Goal: Task Accomplishment & Management: Manage account settings

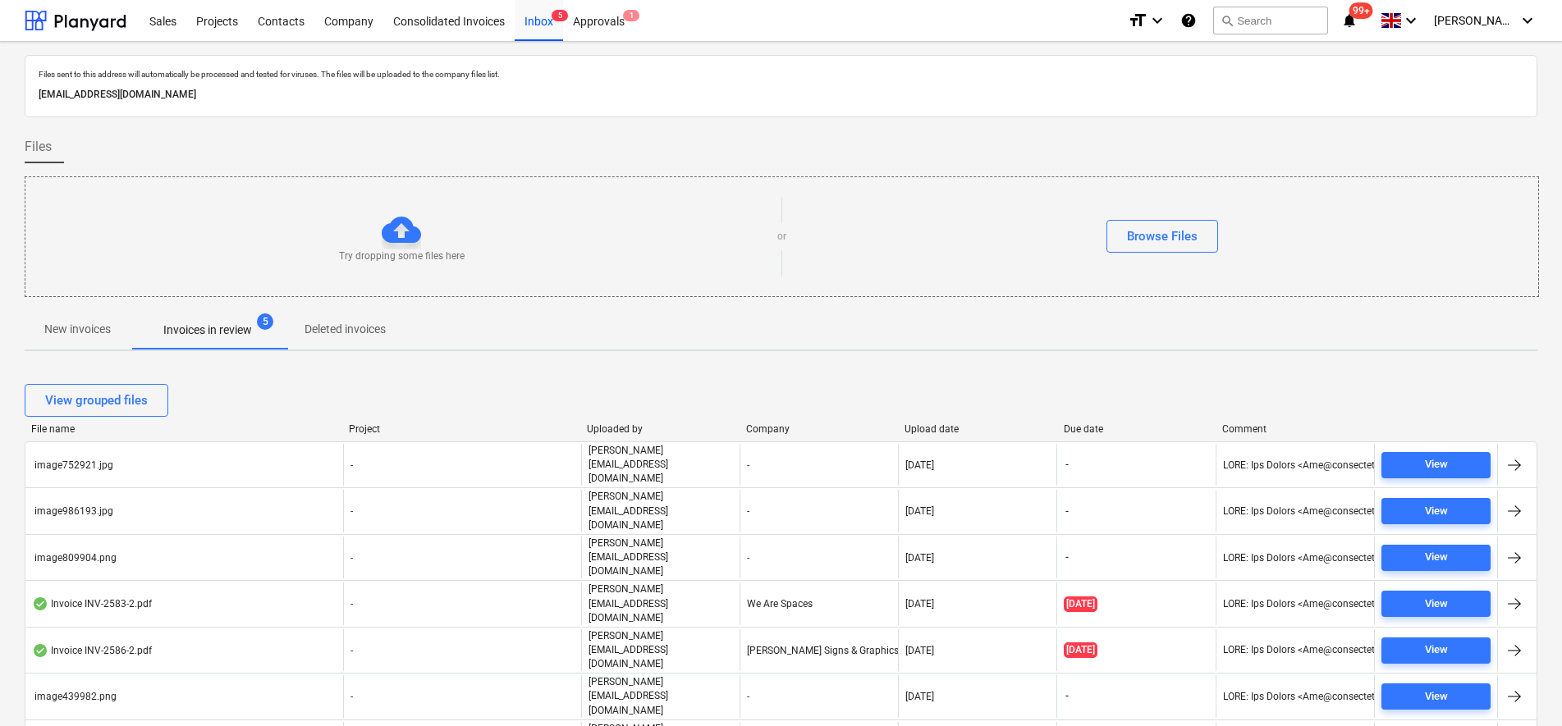
click at [83, 325] on p "New invoices" at bounding box center [77, 329] width 66 height 17
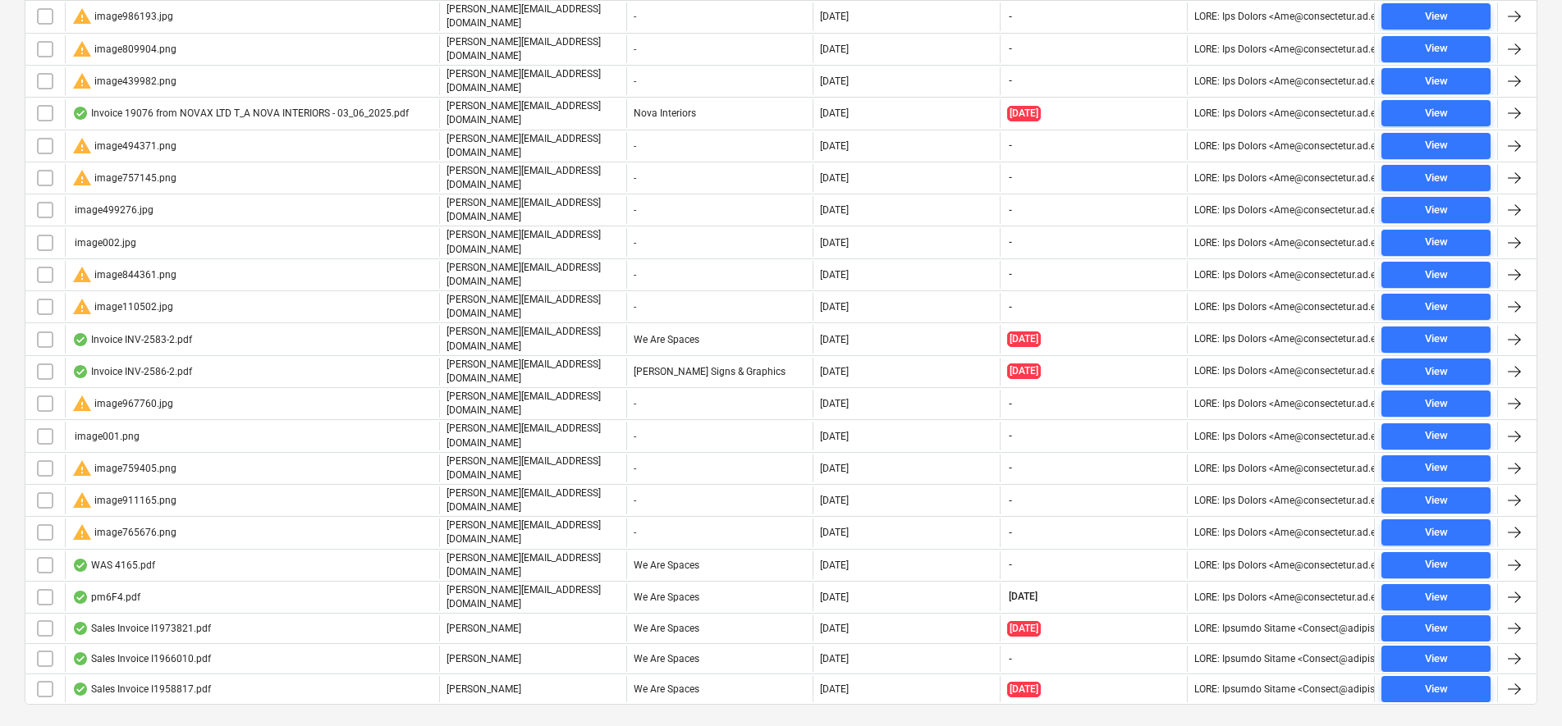
scroll to position [298, 0]
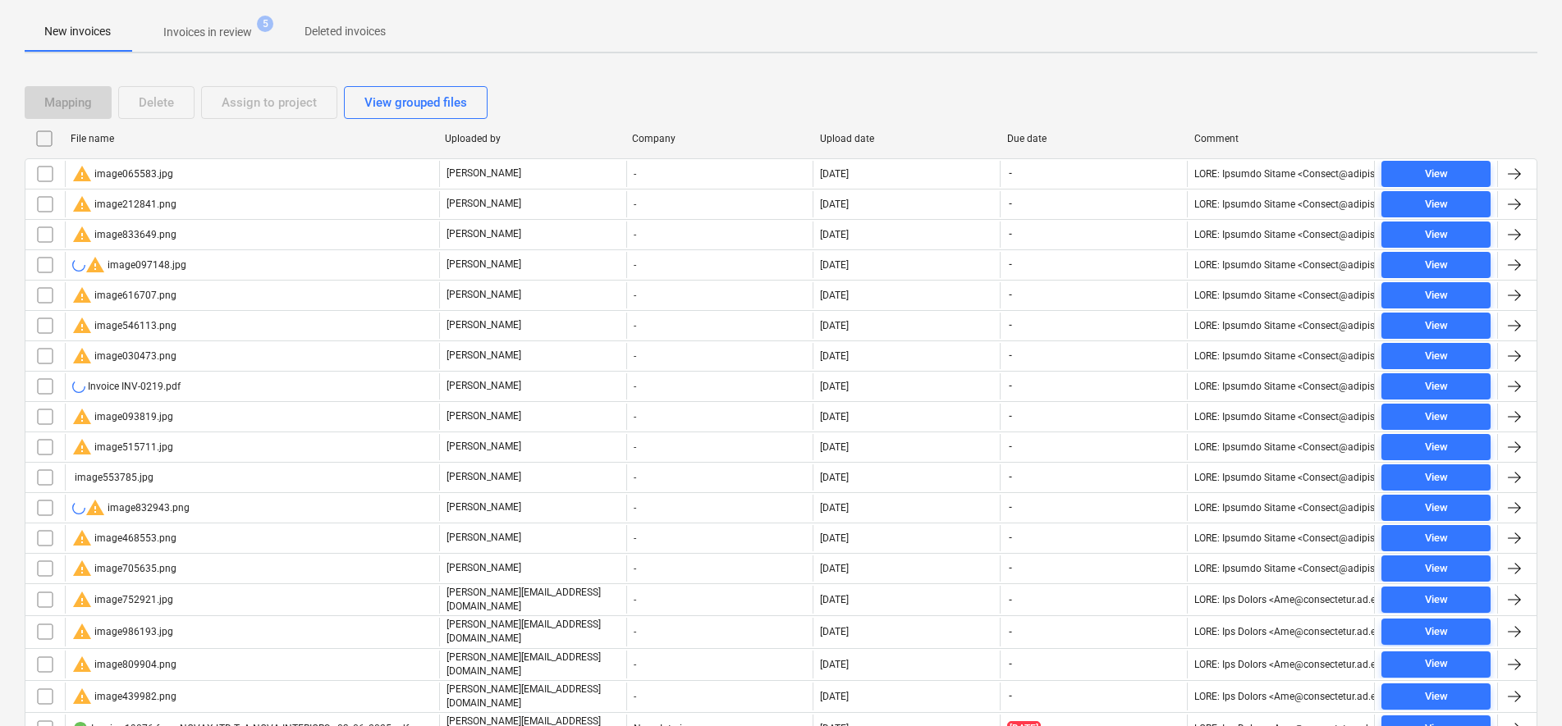
click at [54, 141] on input "checkbox" at bounding box center [44, 139] width 26 height 26
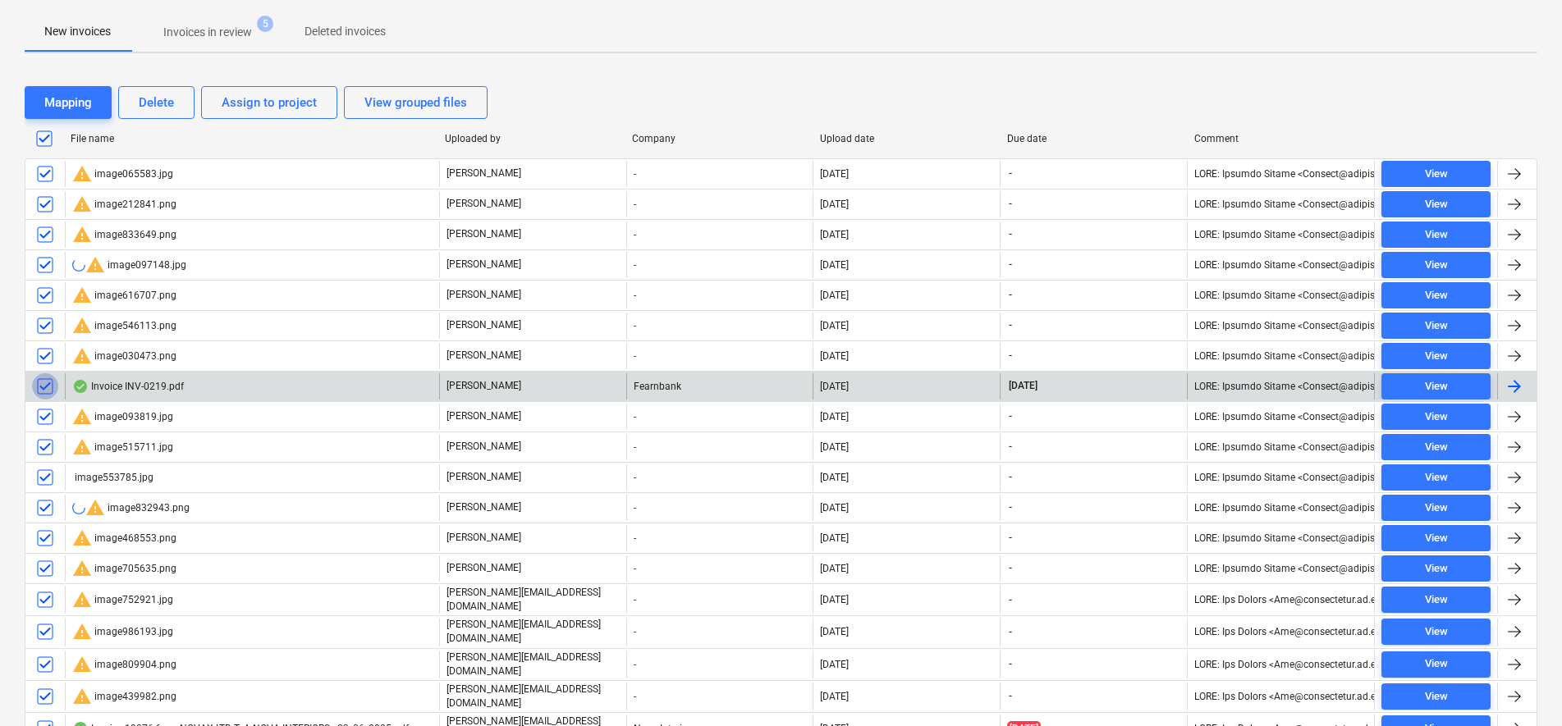
click at [52, 389] on input "checkbox" at bounding box center [45, 386] width 26 height 26
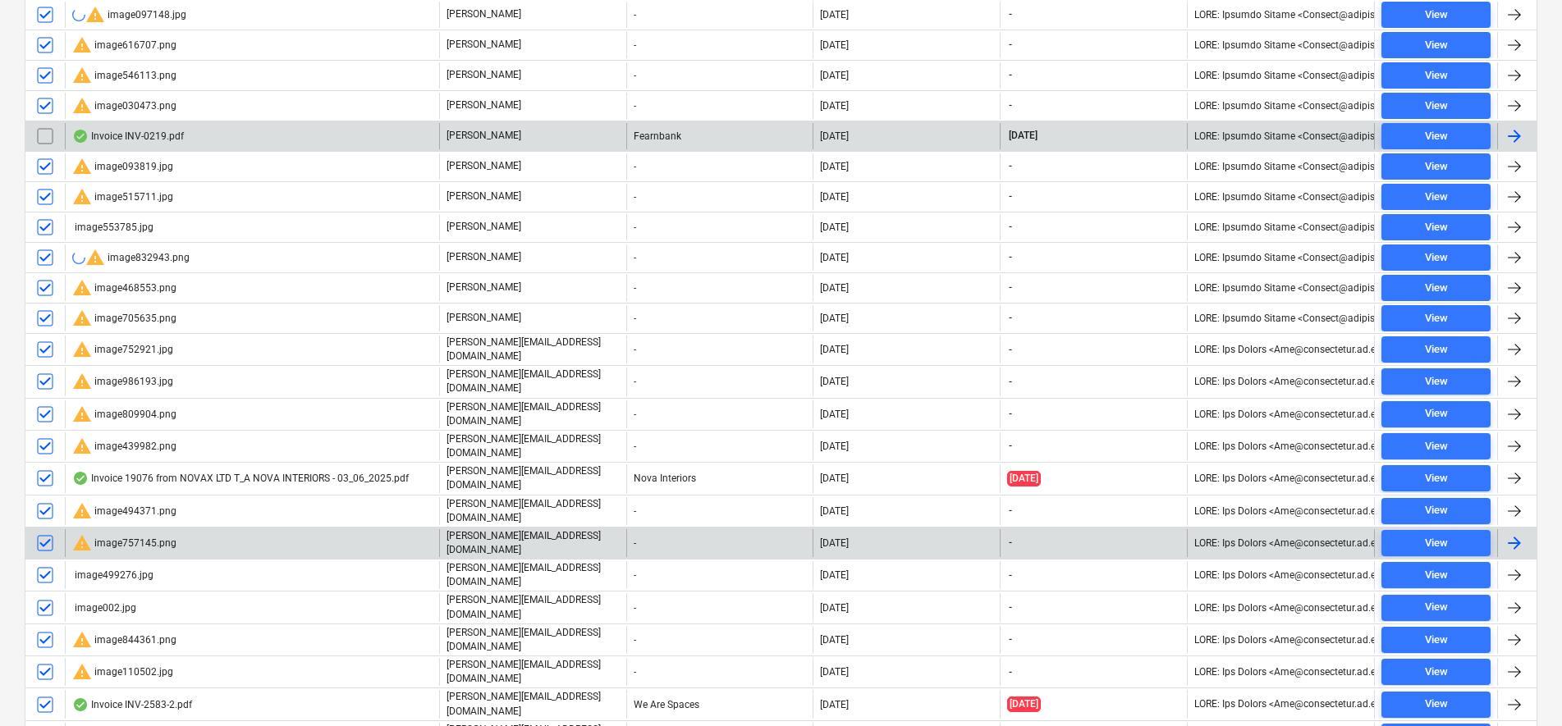
scroll to position [606, 0]
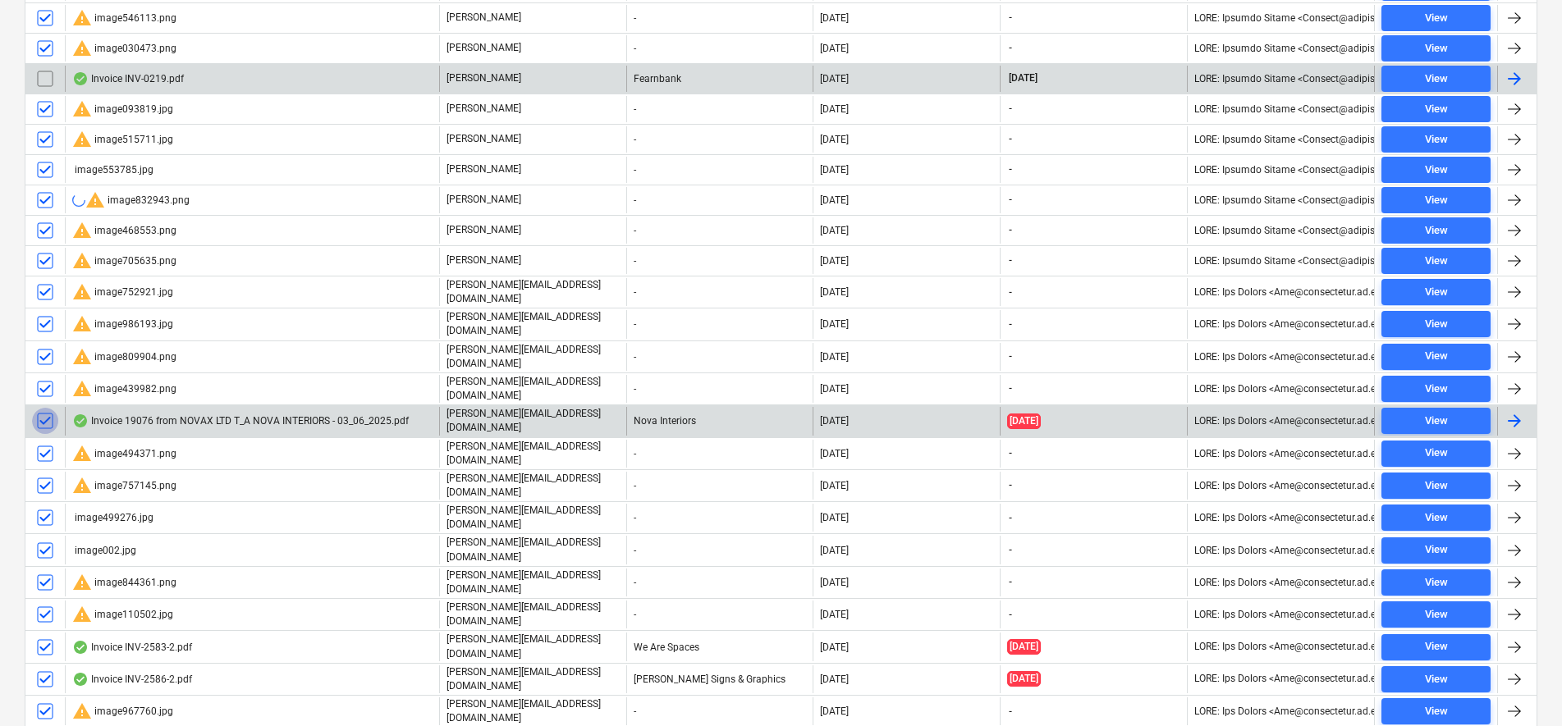
click at [43, 416] on input "checkbox" at bounding box center [45, 421] width 26 height 26
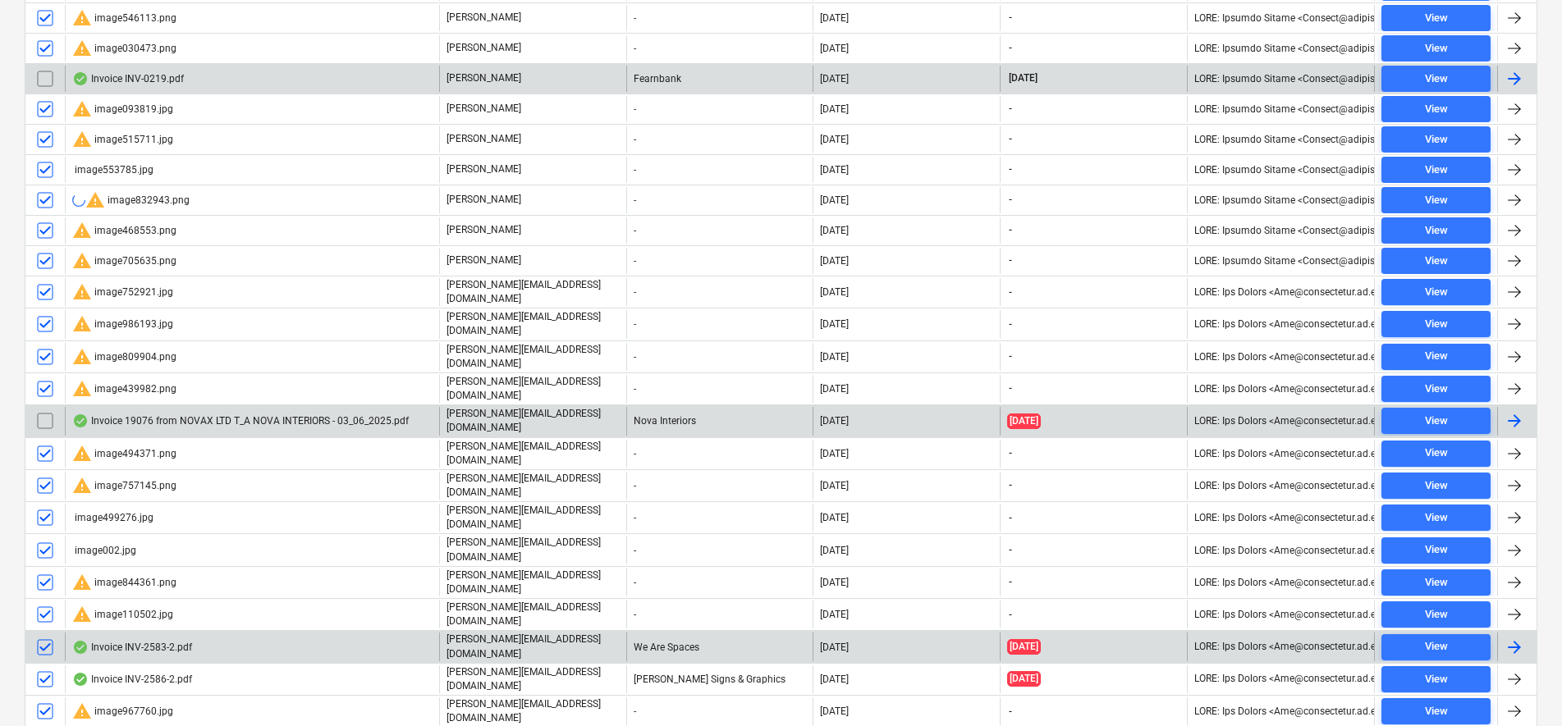
click at [50, 634] on input "checkbox" at bounding box center [45, 647] width 26 height 26
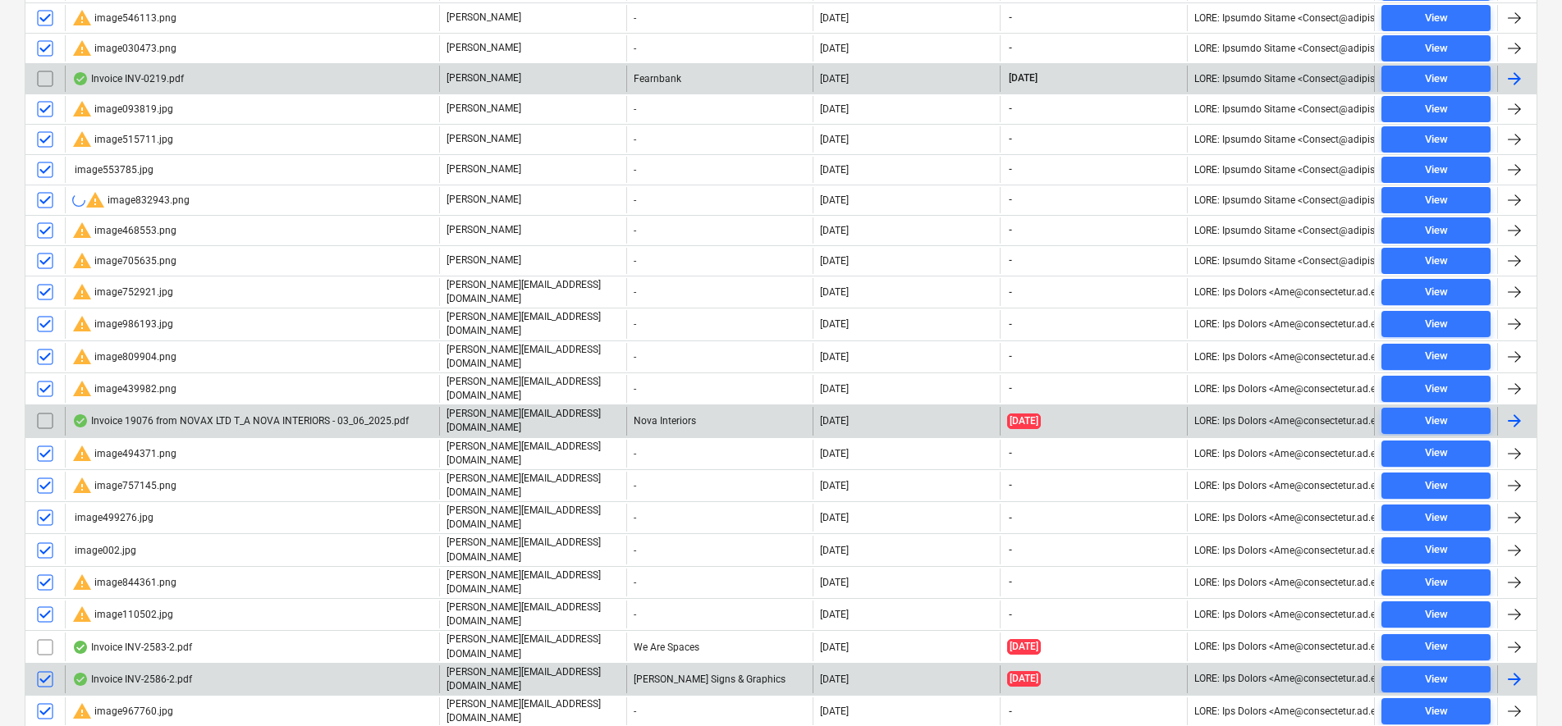
click at [44, 666] on input "checkbox" at bounding box center [45, 679] width 26 height 26
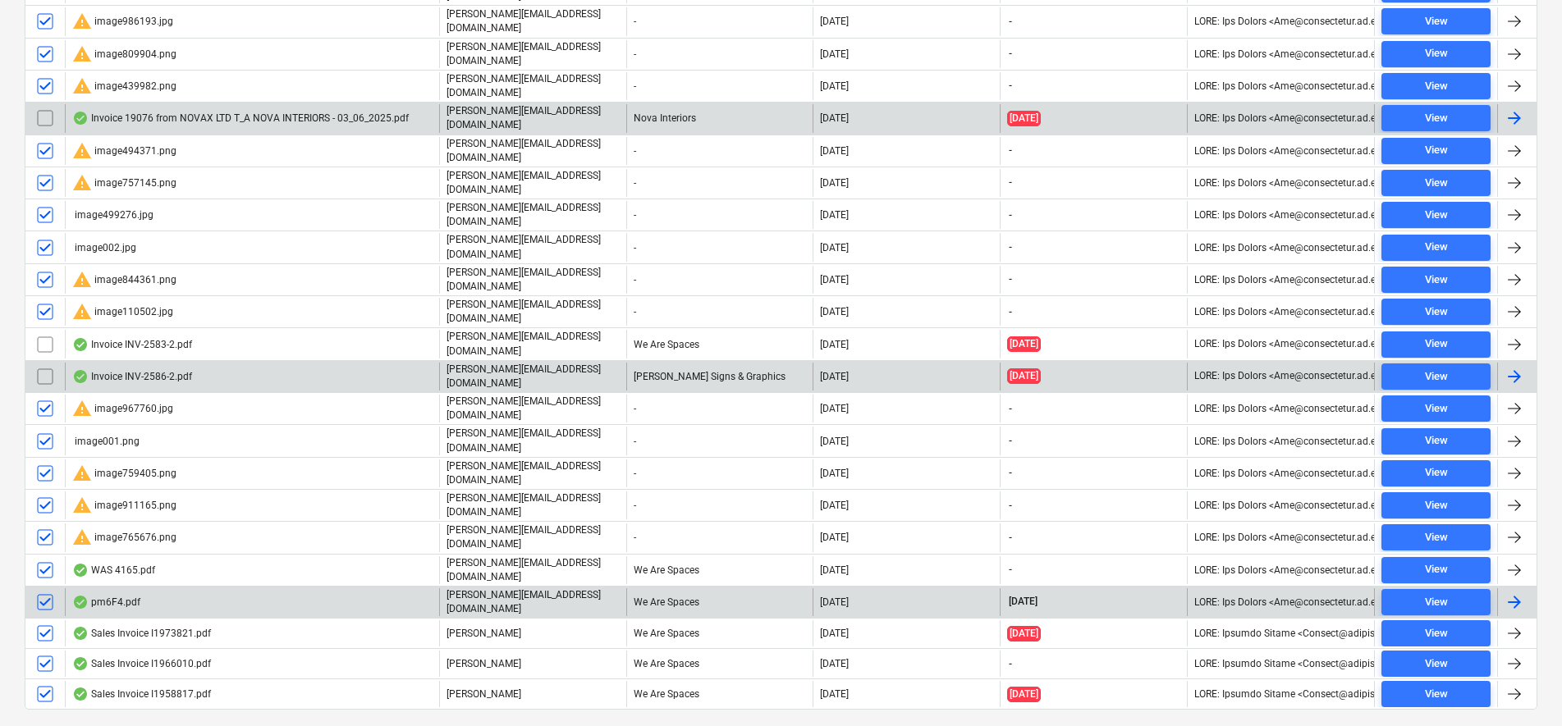
scroll to position [913, 0]
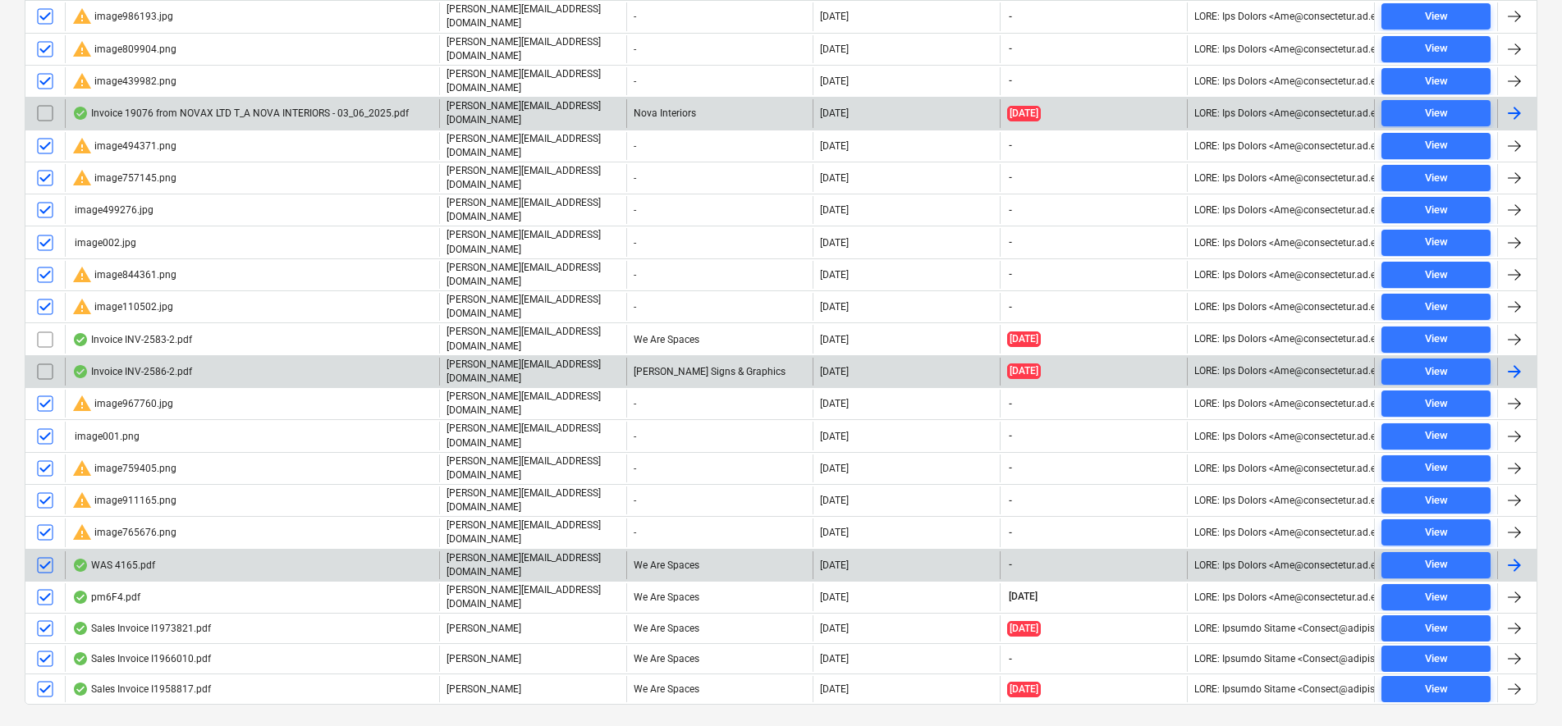
click at [39, 552] on input "checkbox" at bounding box center [45, 565] width 26 height 26
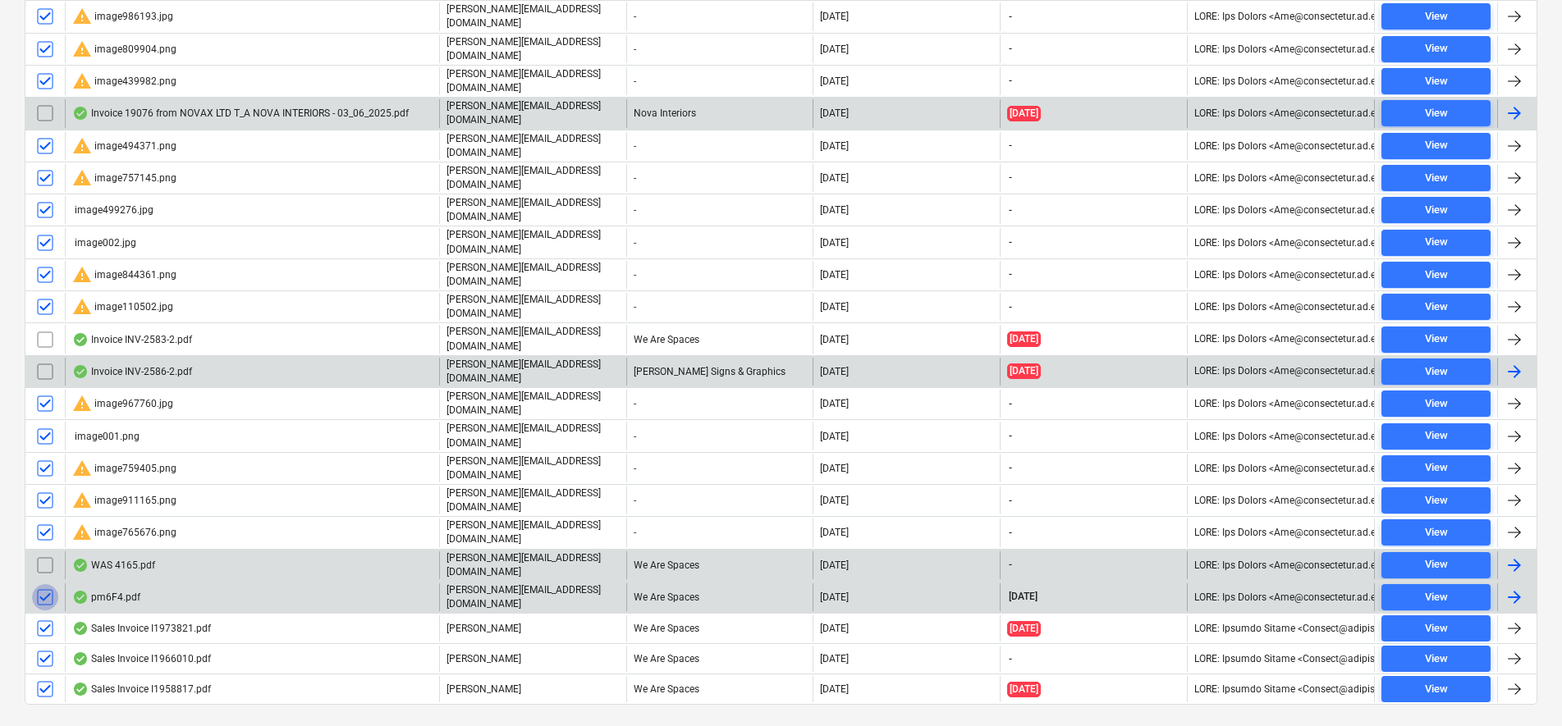
click at [46, 584] on input "checkbox" at bounding box center [45, 597] width 26 height 26
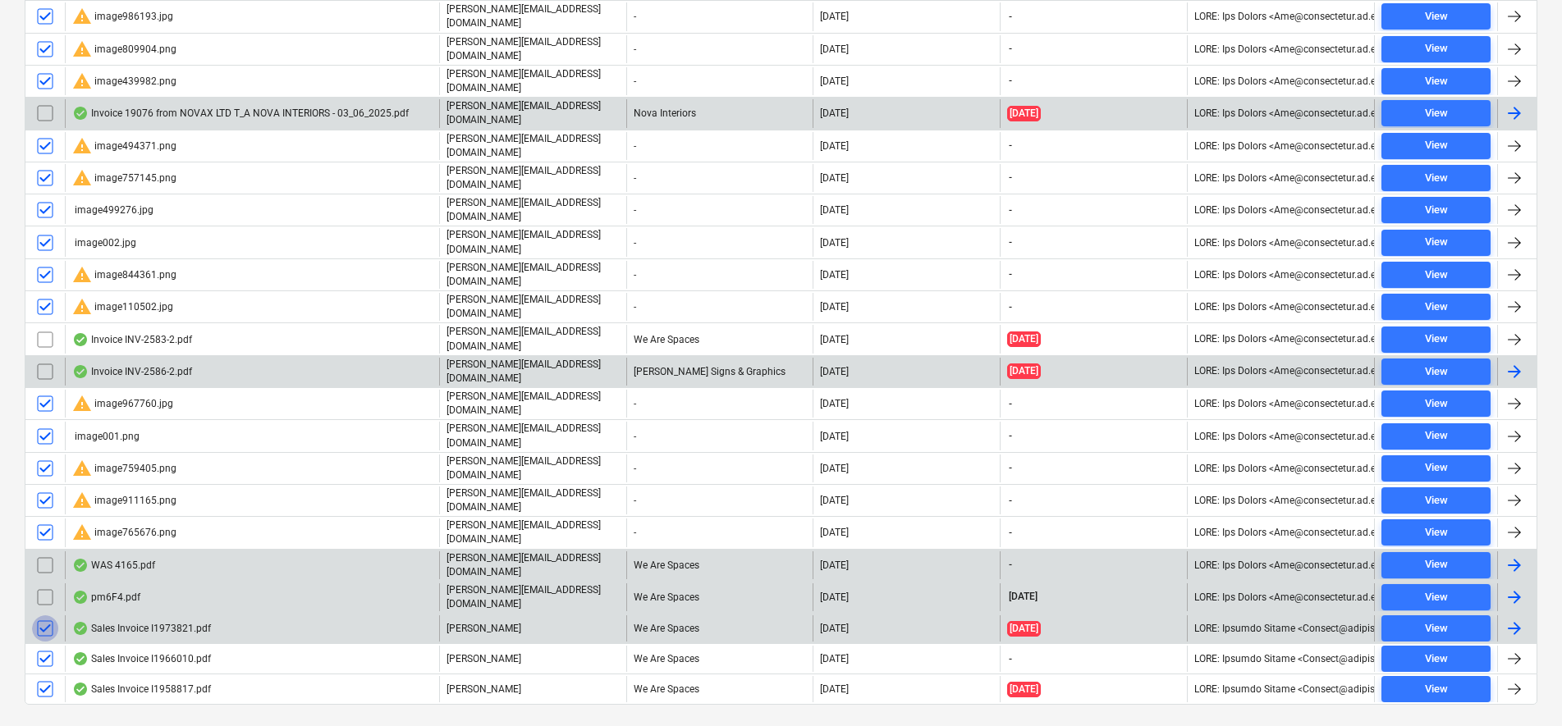
click at [45, 615] on input "checkbox" at bounding box center [45, 628] width 26 height 26
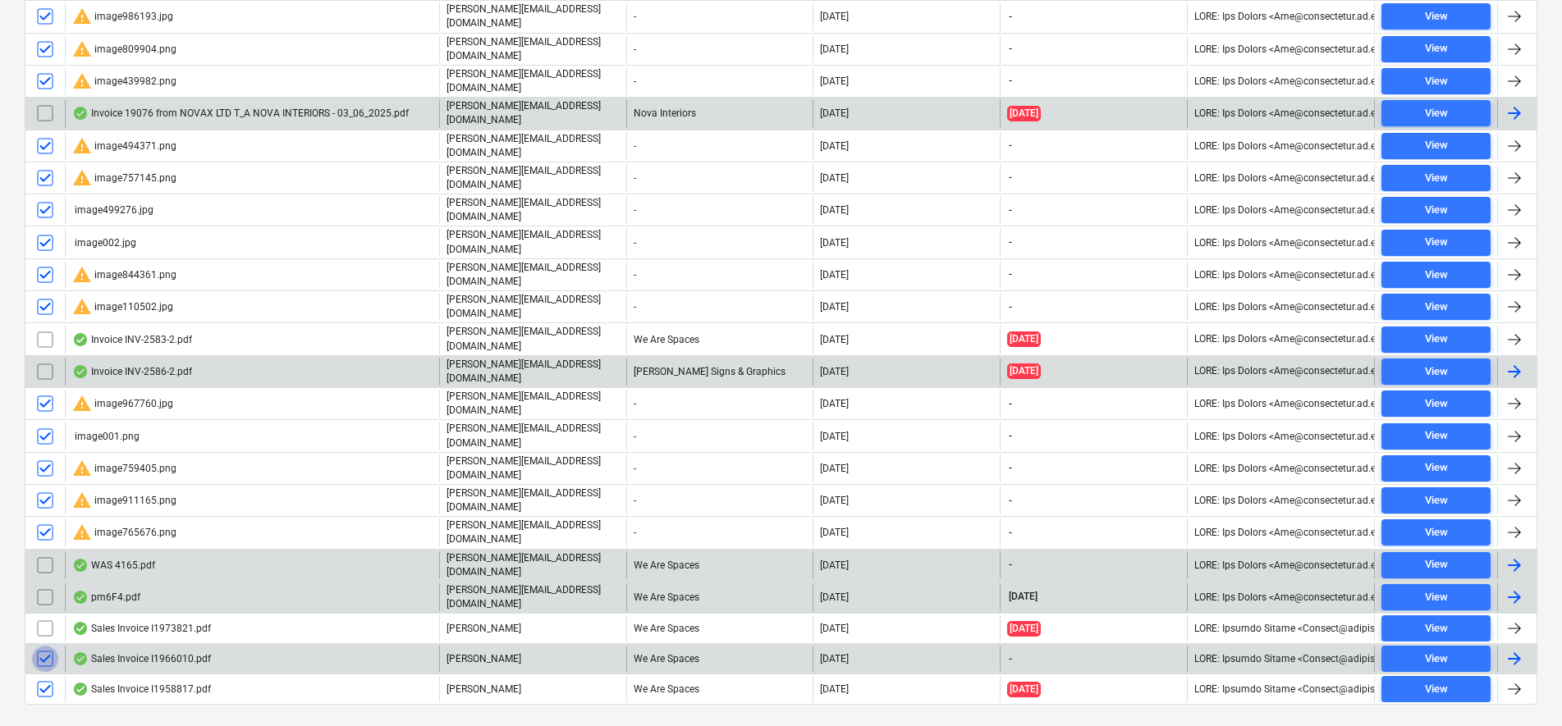
click at [43, 646] on input "checkbox" at bounding box center [45, 659] width 26 height 26
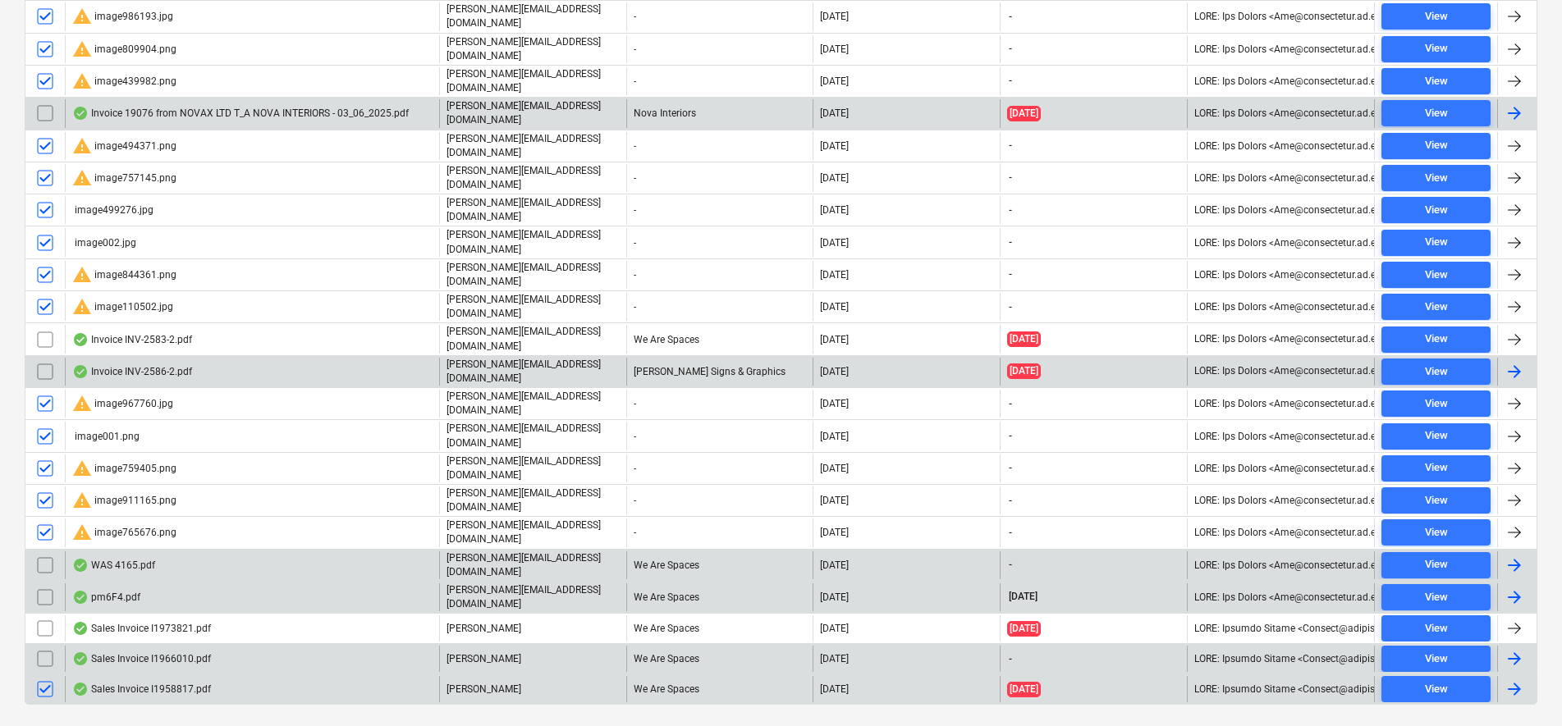
click at [40, 676] on input "checkbox" at bounding box center [45, 689] width 26 height 26
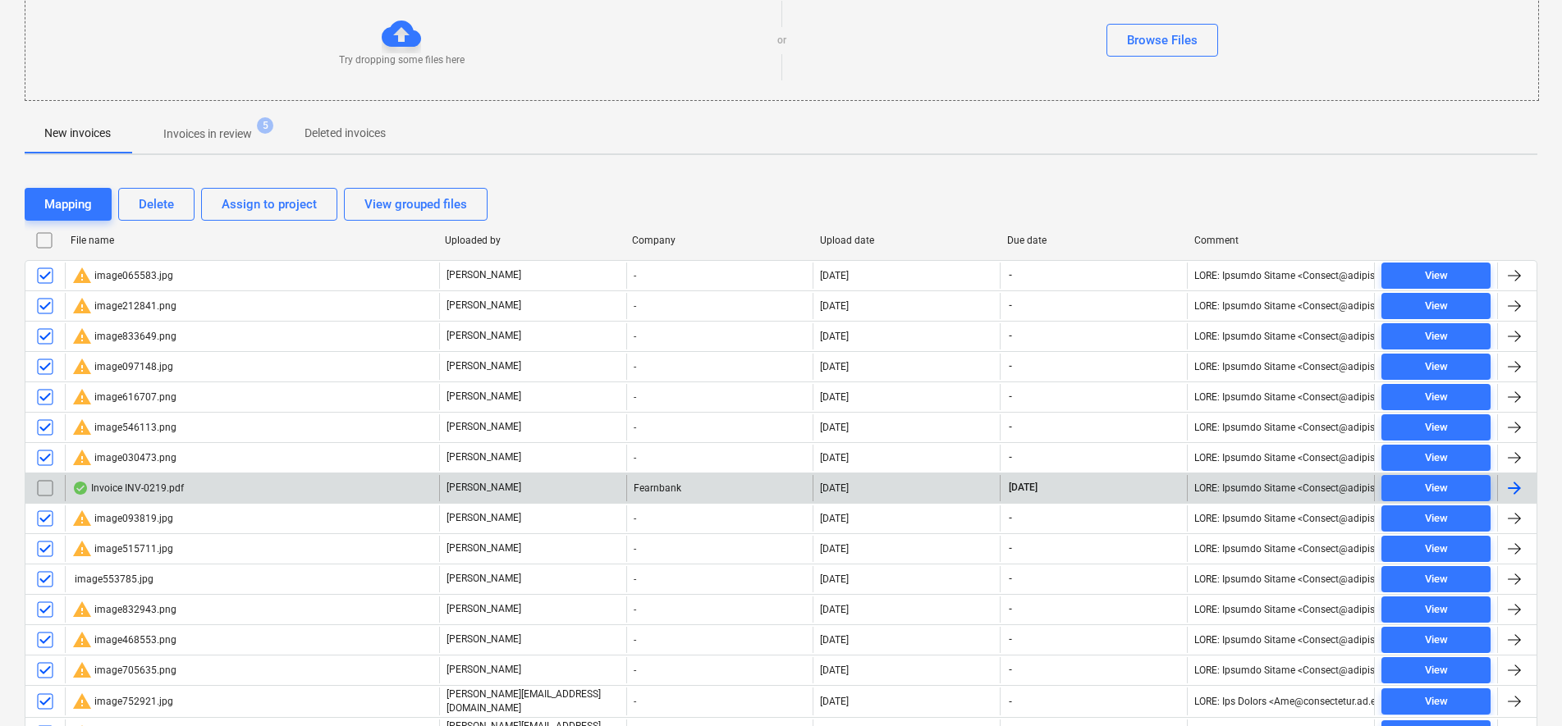
scroll to position [93, 0]
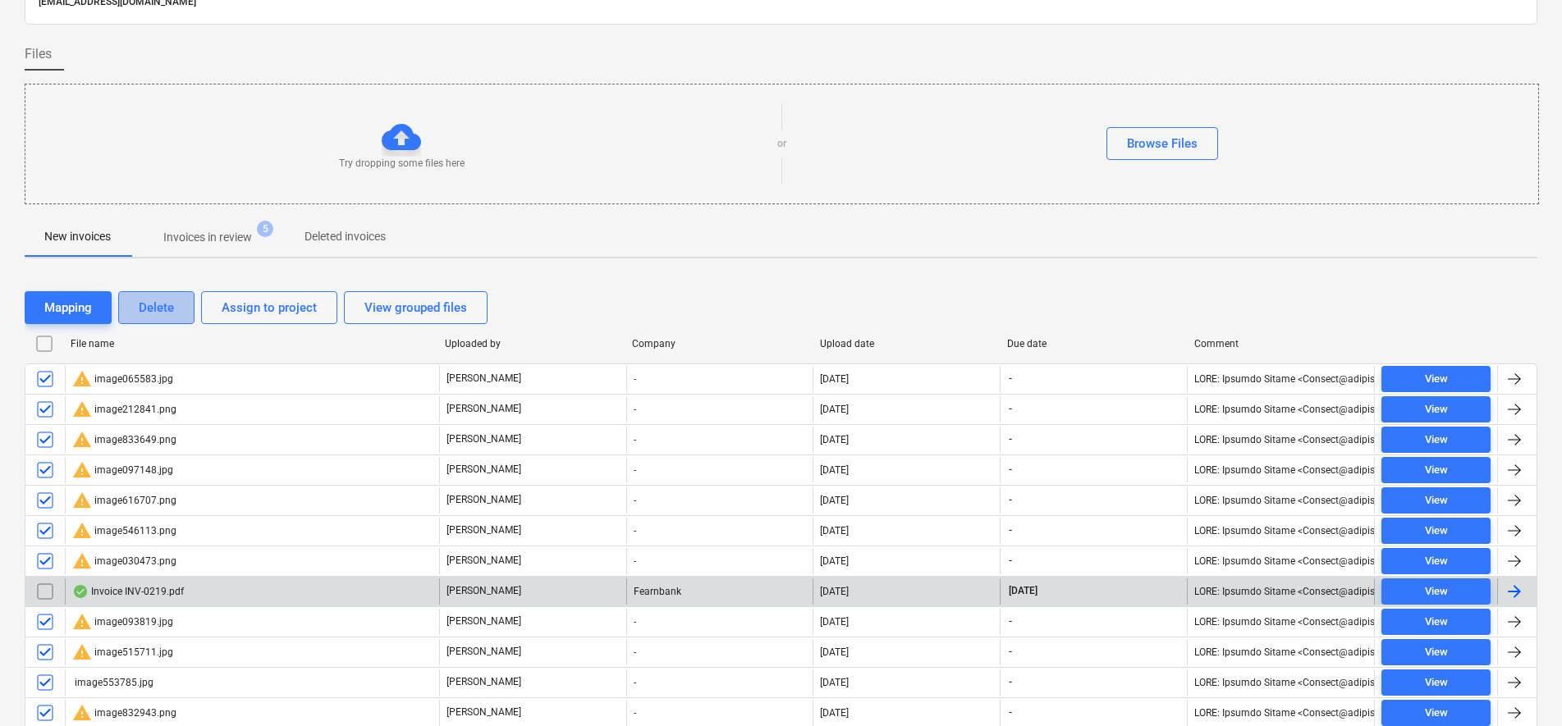
click at [187, 310] on button "Delete" at bounding box center [156, 307] width 76 height 33
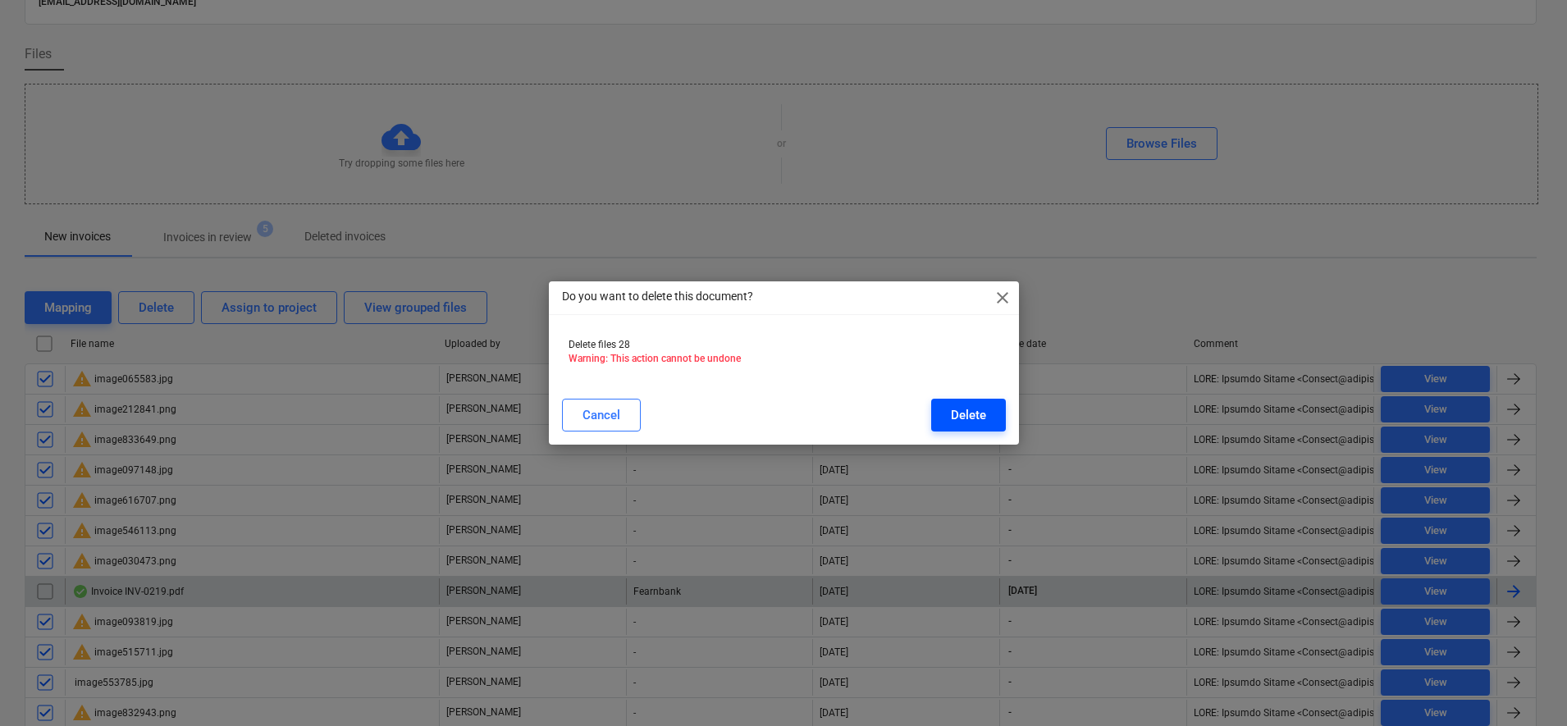
click at [946, 411] on button "Delete" at bounding box center [968, 415] width 75 height 33
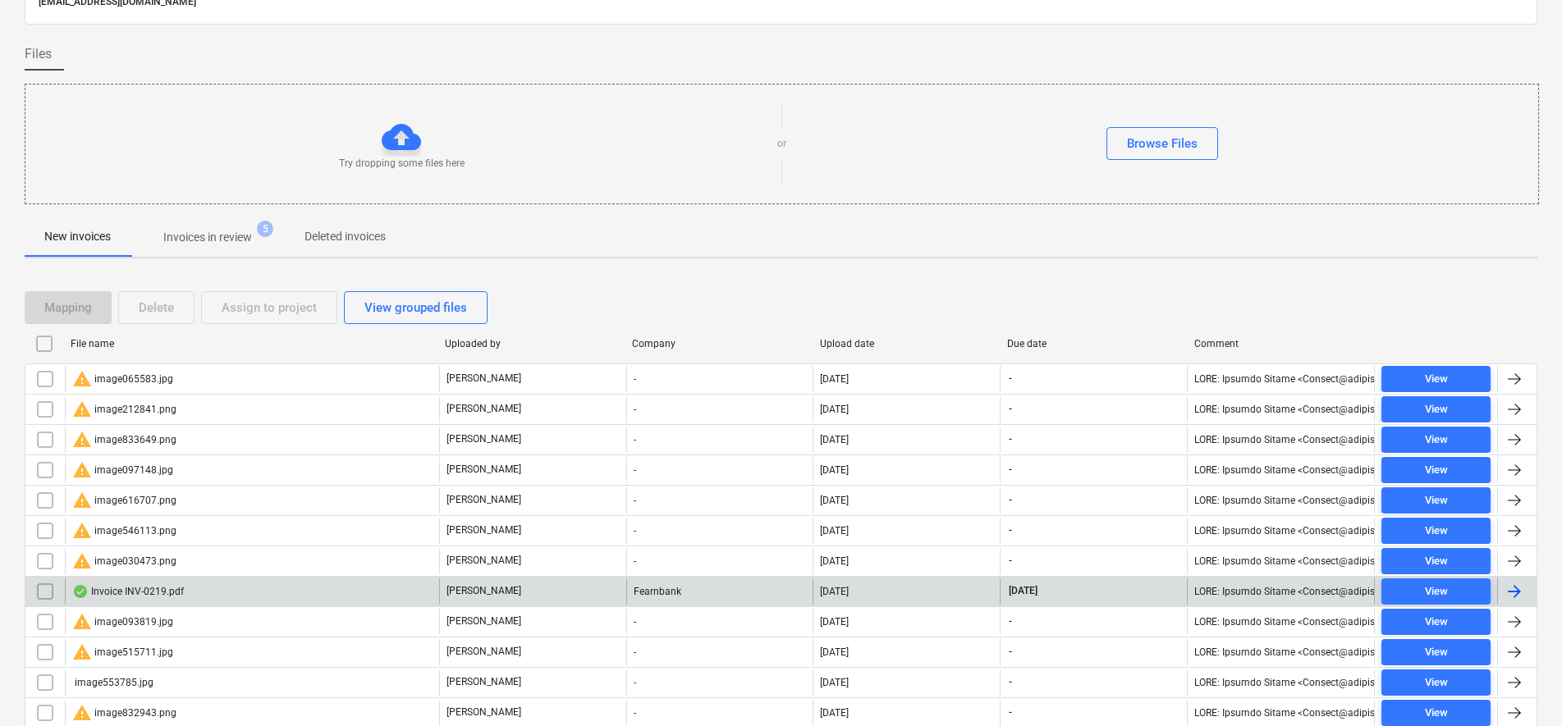
scroll to position [63, 0]
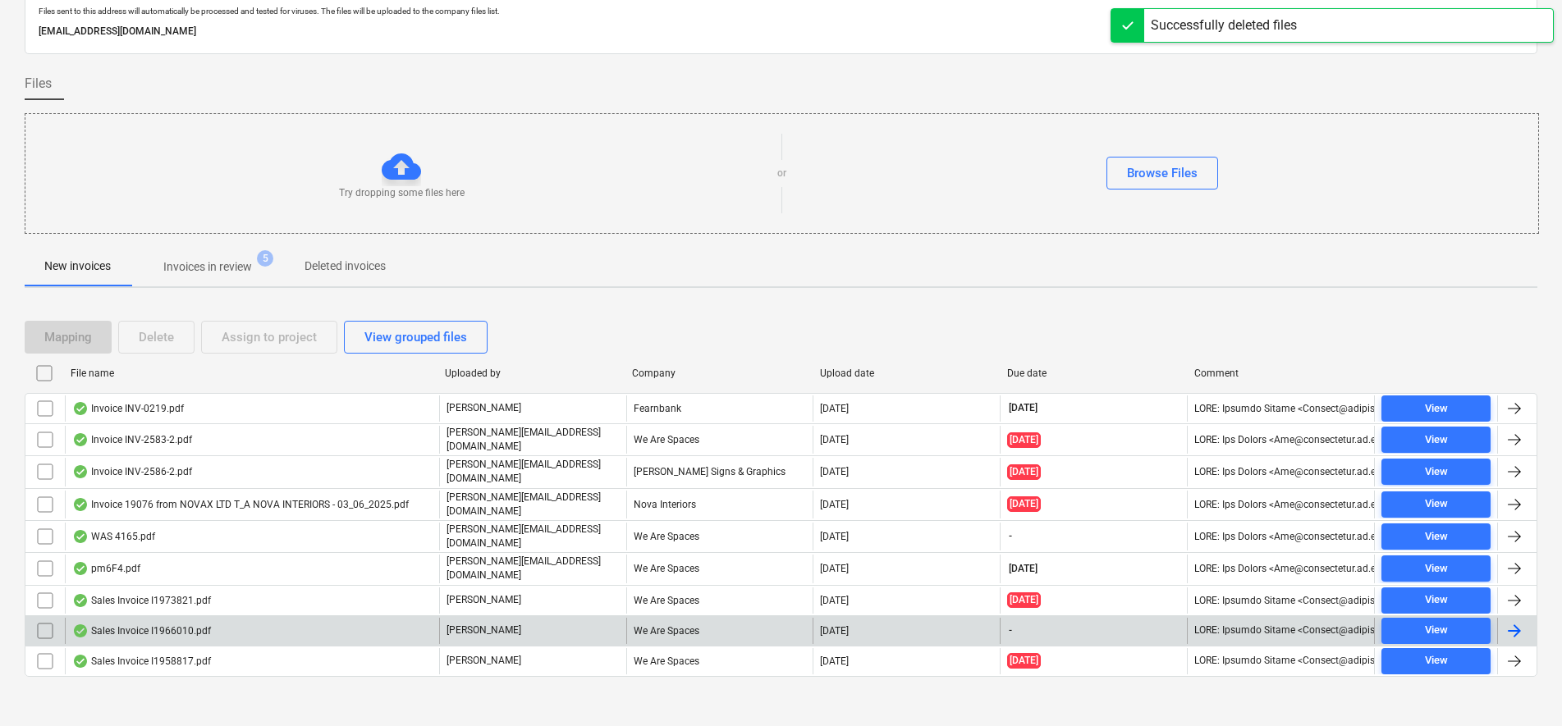
click at [219, 264] on p "Invoices in review" at bounding box center [207, 266] width 89 height 17
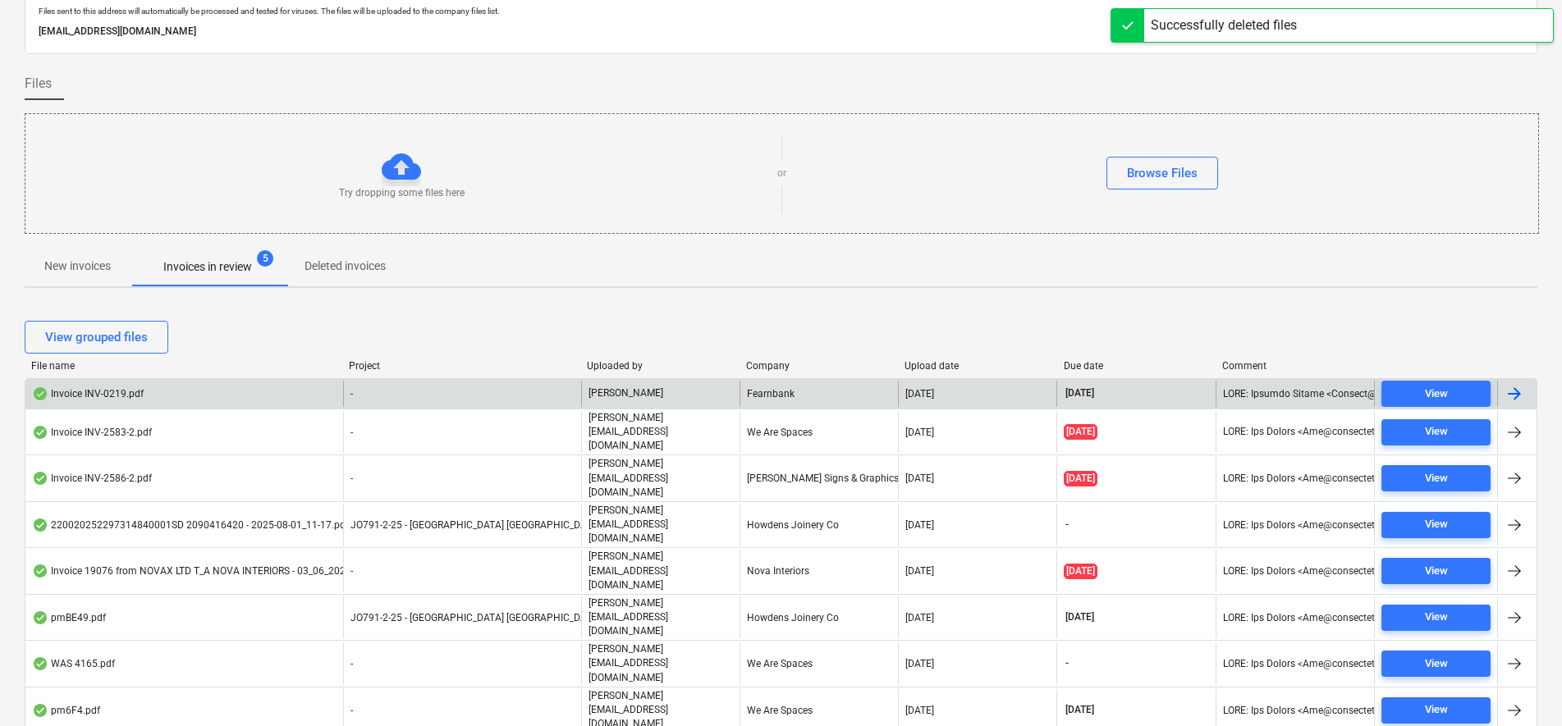
click at [665, 384] on div "[PERSON_NAME]" at bounding box center [660, 394] width 158 height 26
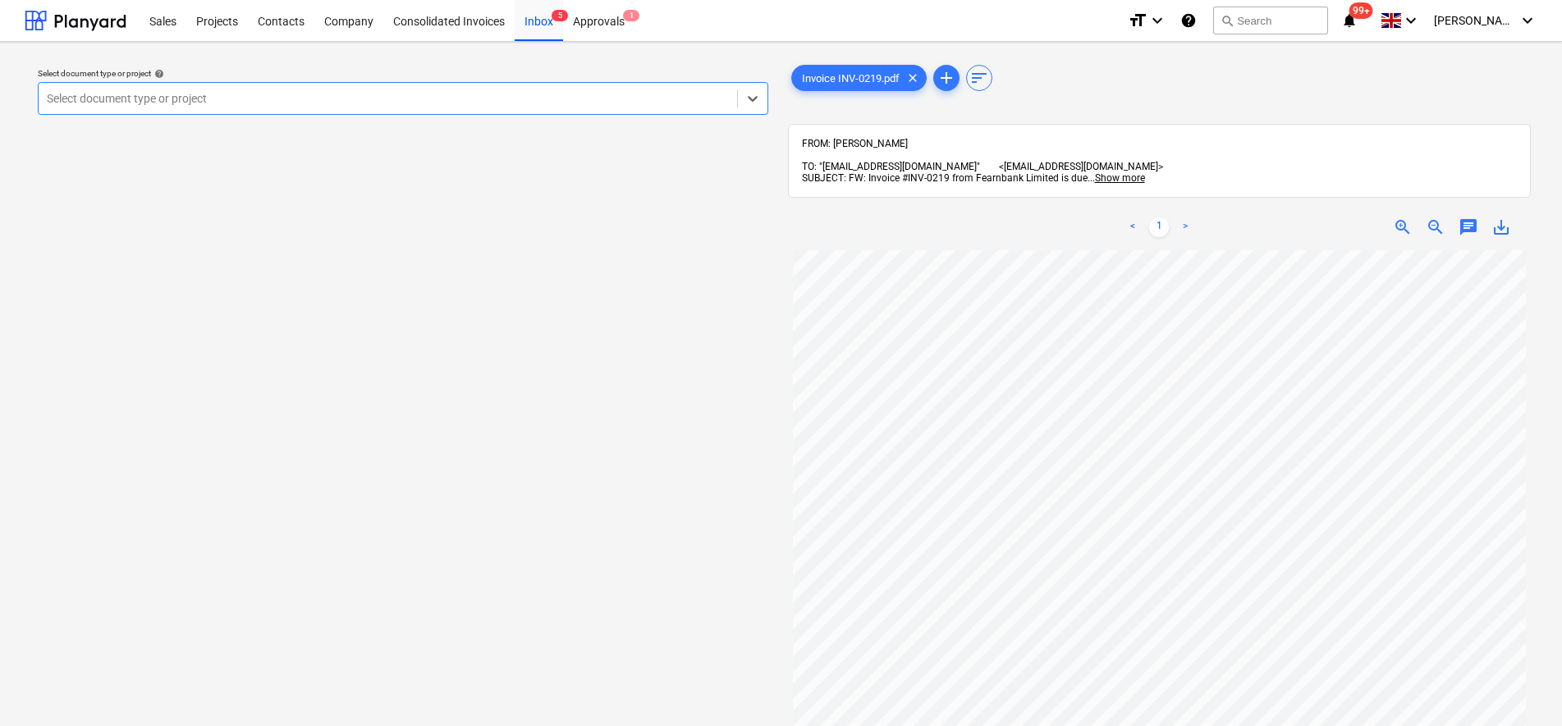
click at [588, 102] on div at bounding box center [388, 98] width 682 height 16
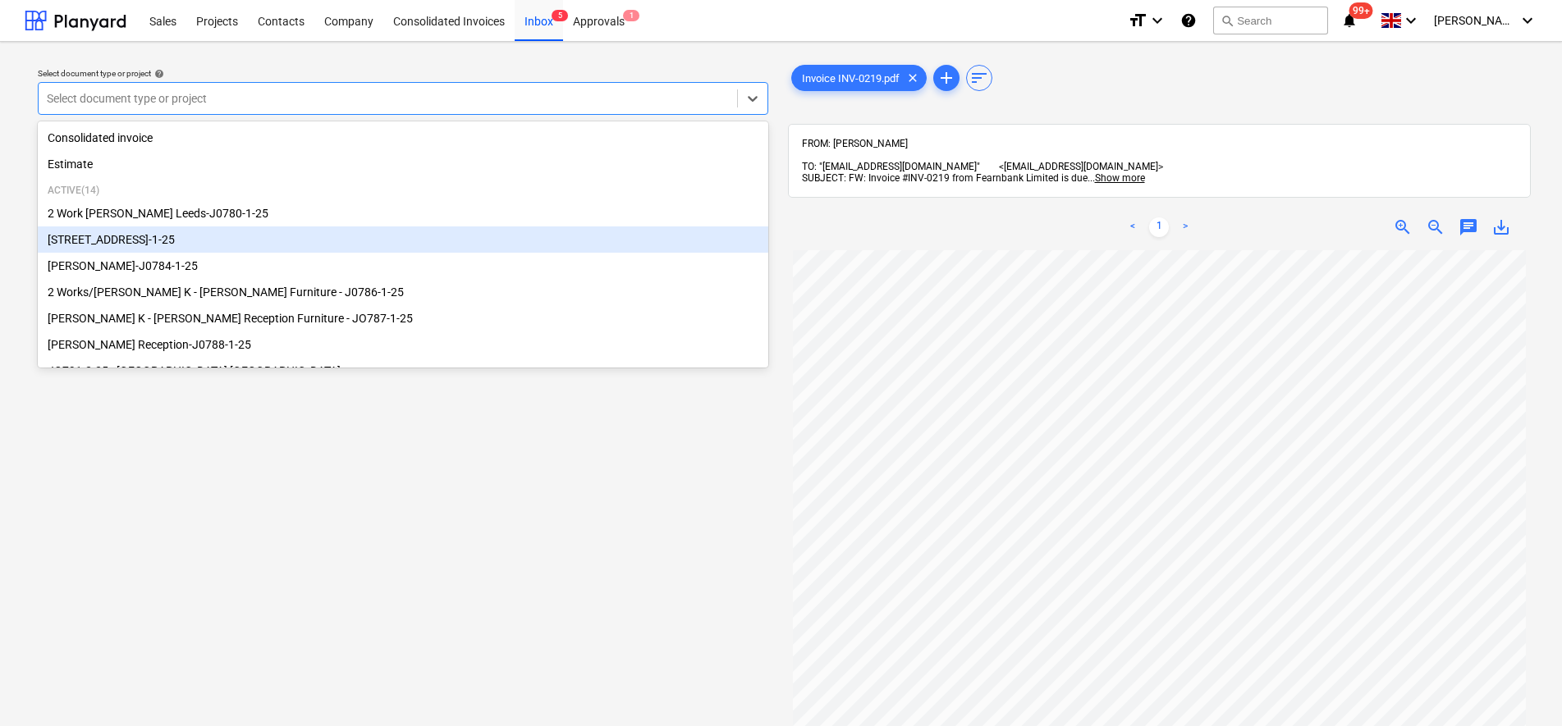
scroll to position [223, 0]
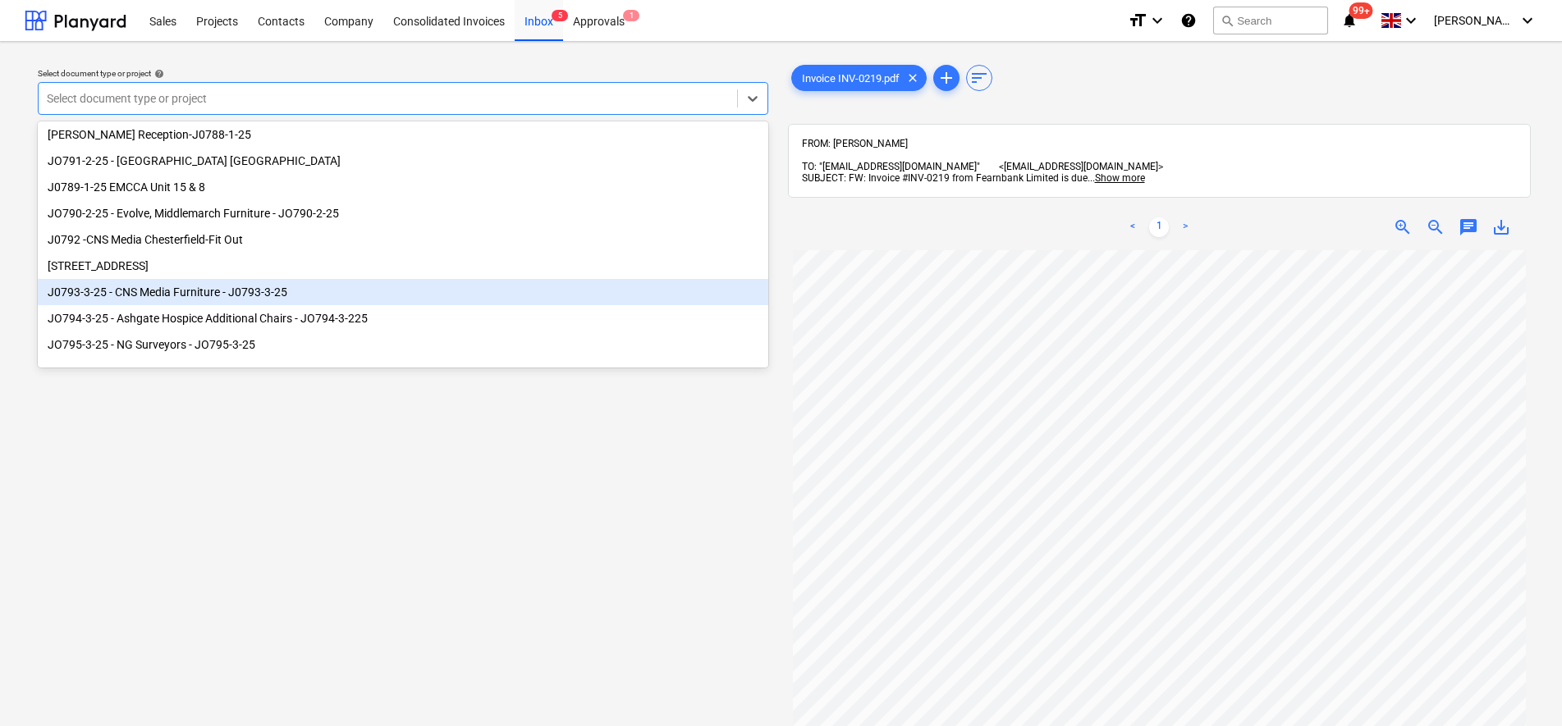
click at [253, 288] on div "J0793-3-25 - CNS Media Furniture - J0793-3-25" at bounding box center [403, 292] width 730 height 26
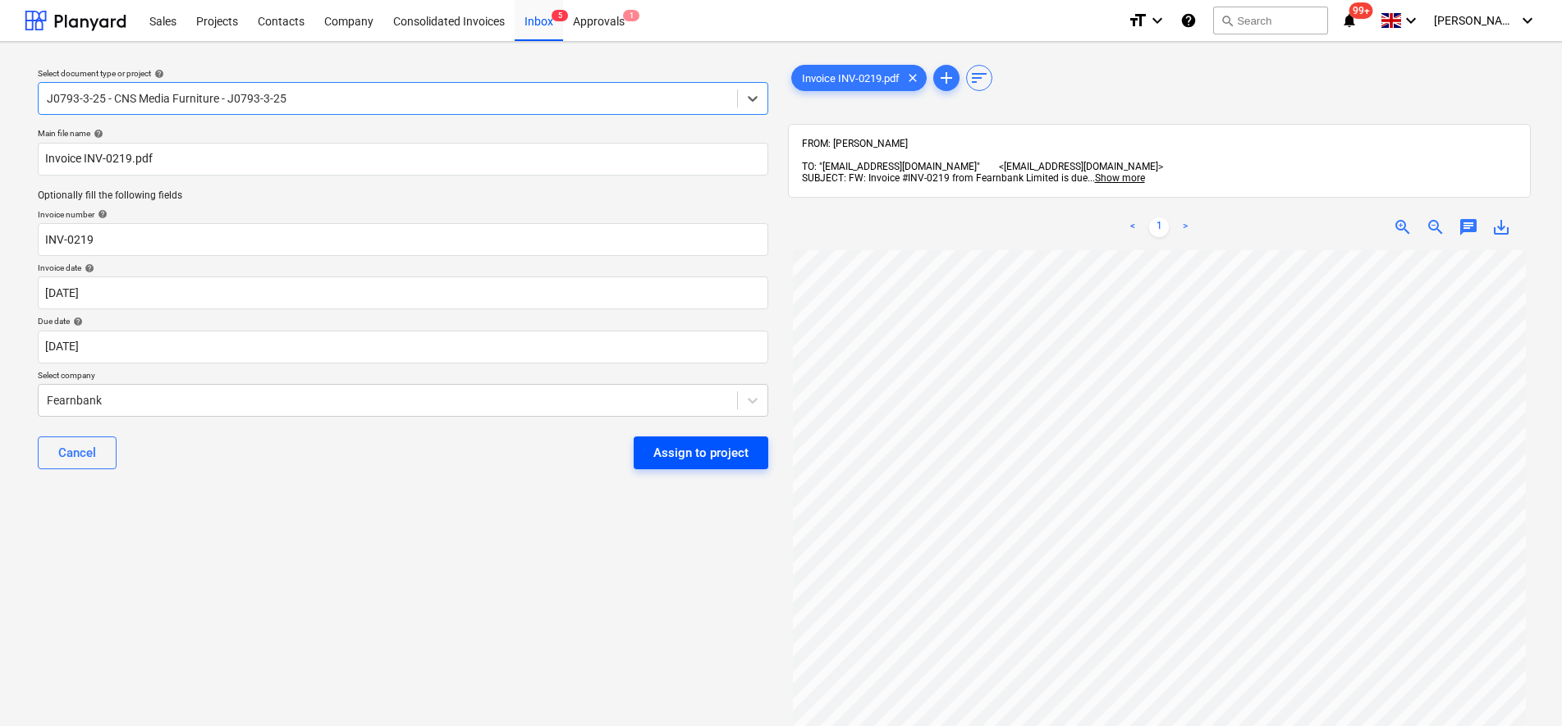
click at [684, 464] on div "Assign to project" at bounding box center [700, 452] width 95 height 21
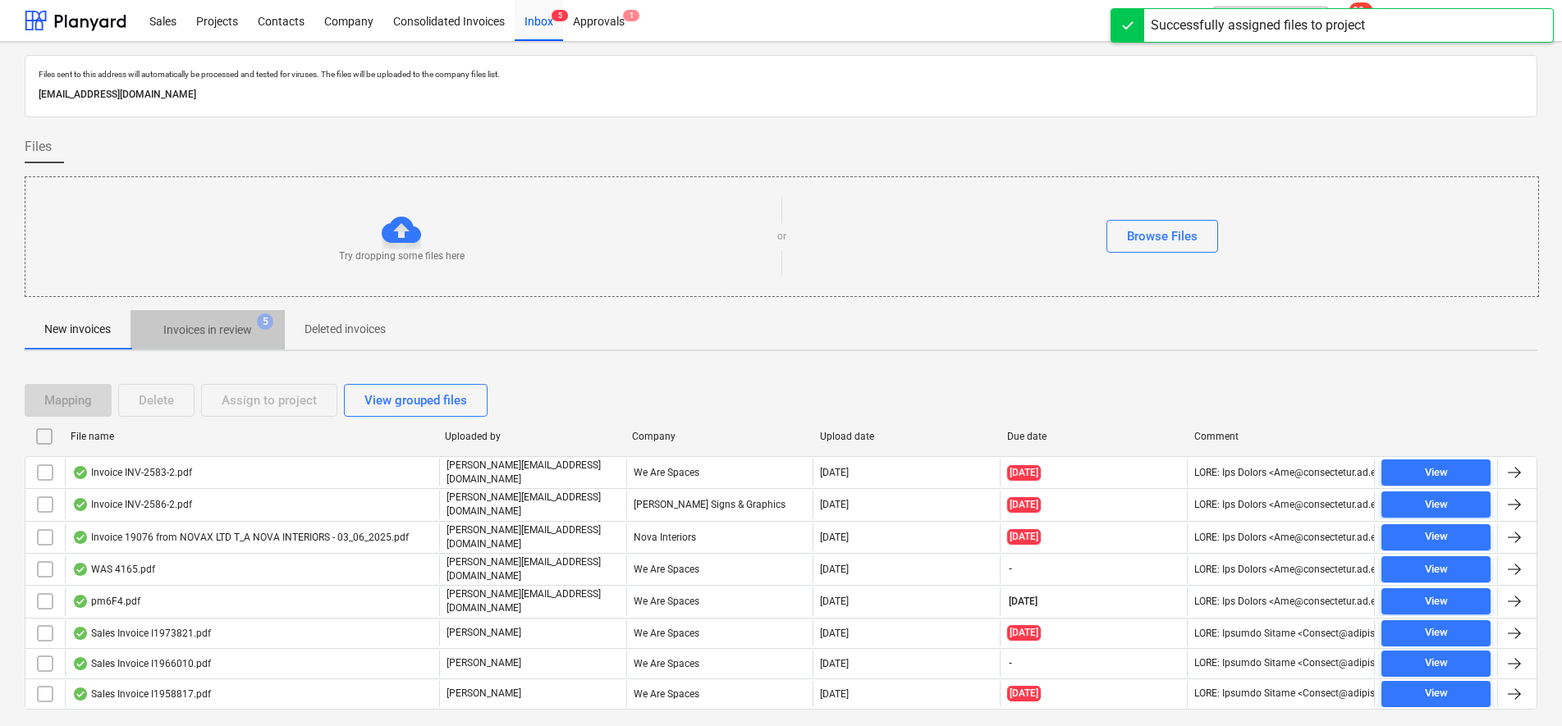
click at [225, 329] on p "Invoices in review" at bounding box center [207, 330] width 89 height 17
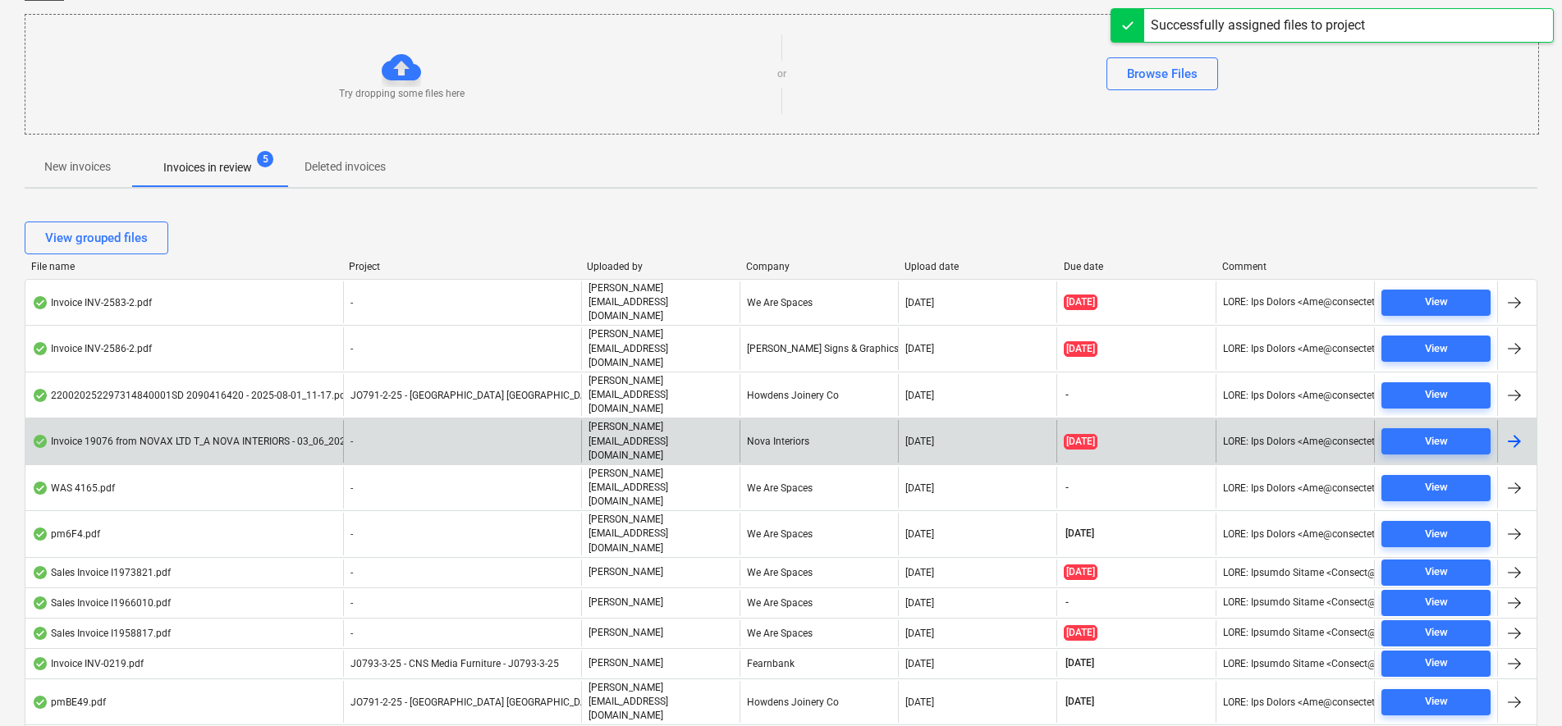
scroll to position [170, 0]
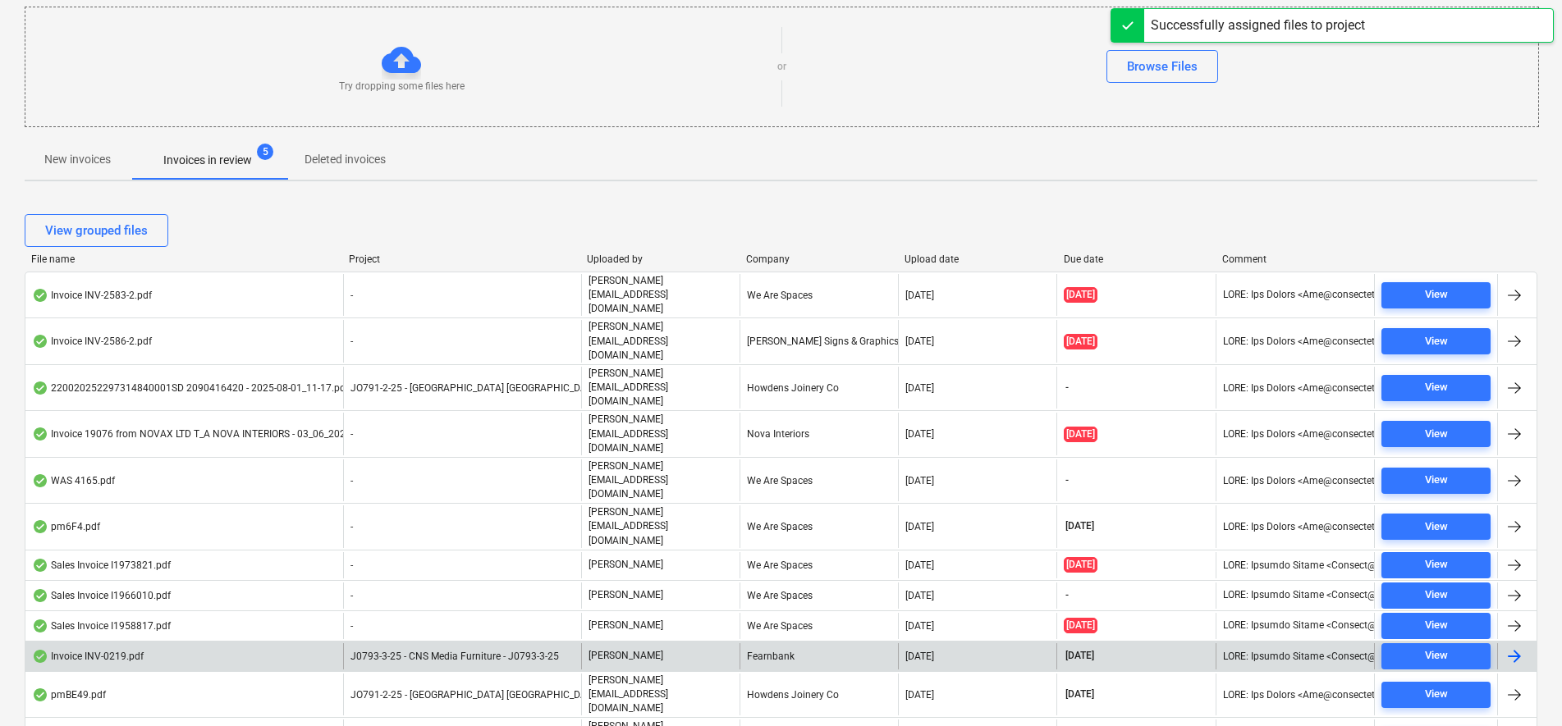
click at [774, 643] on div "Fearnbank" at bounding box center [818, 656] width 158 height 26
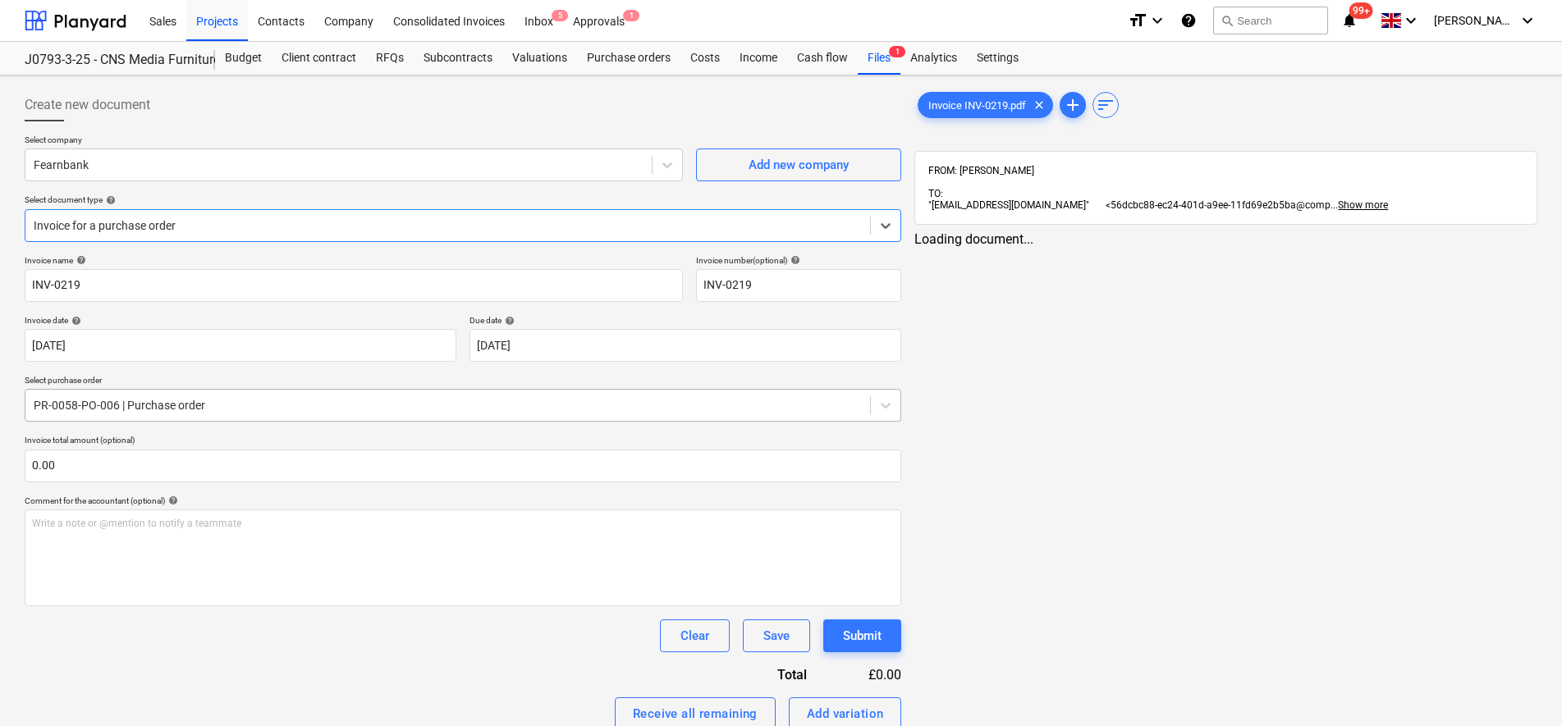
click at [254, 403] on div at bounding box center [448, 405] width 828 height 16
click at [978, 103] on span "Invoice INV-0219.pdf" at bounding box center [976, 105] width 117 height 12
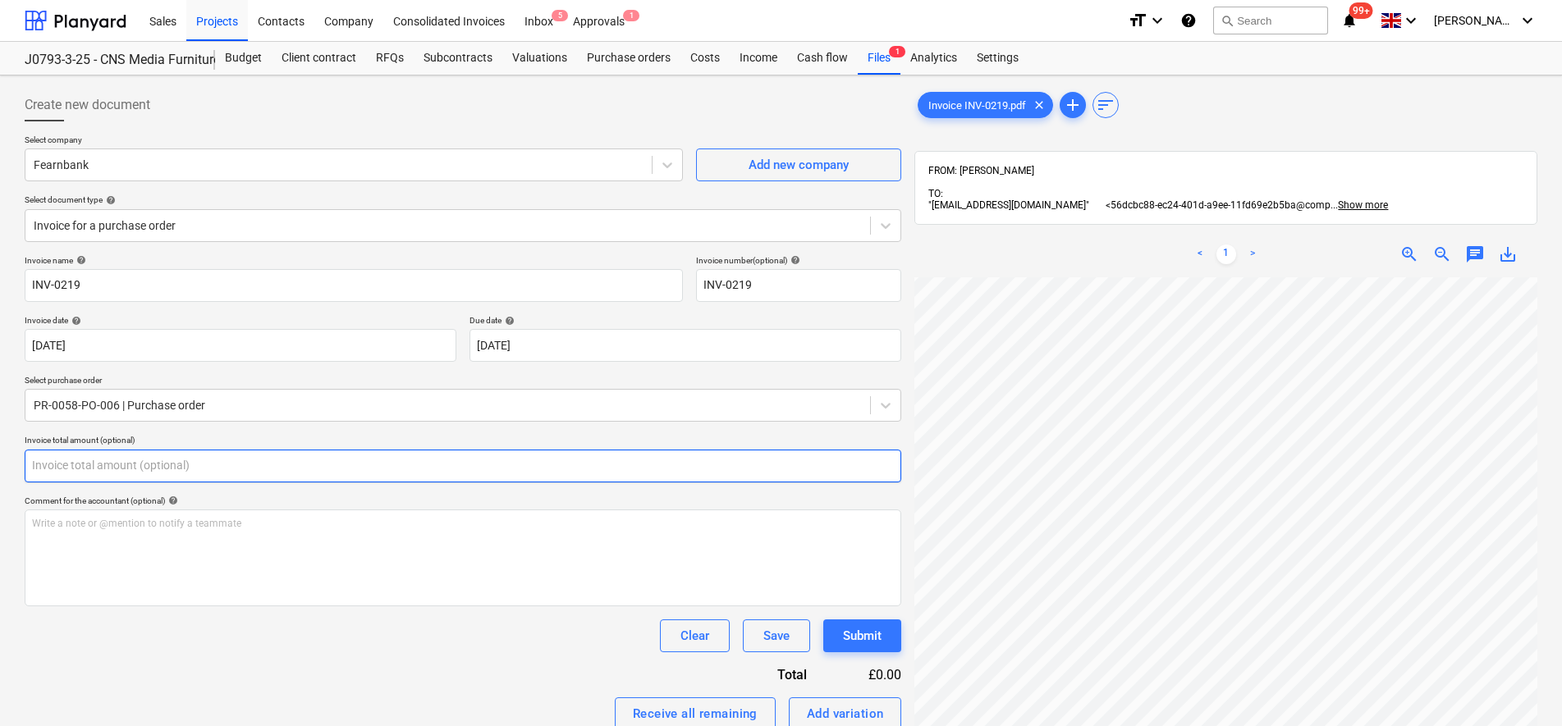
click at [229, 460] on input "text" at bounding box center [463, 466] width 876 height 33
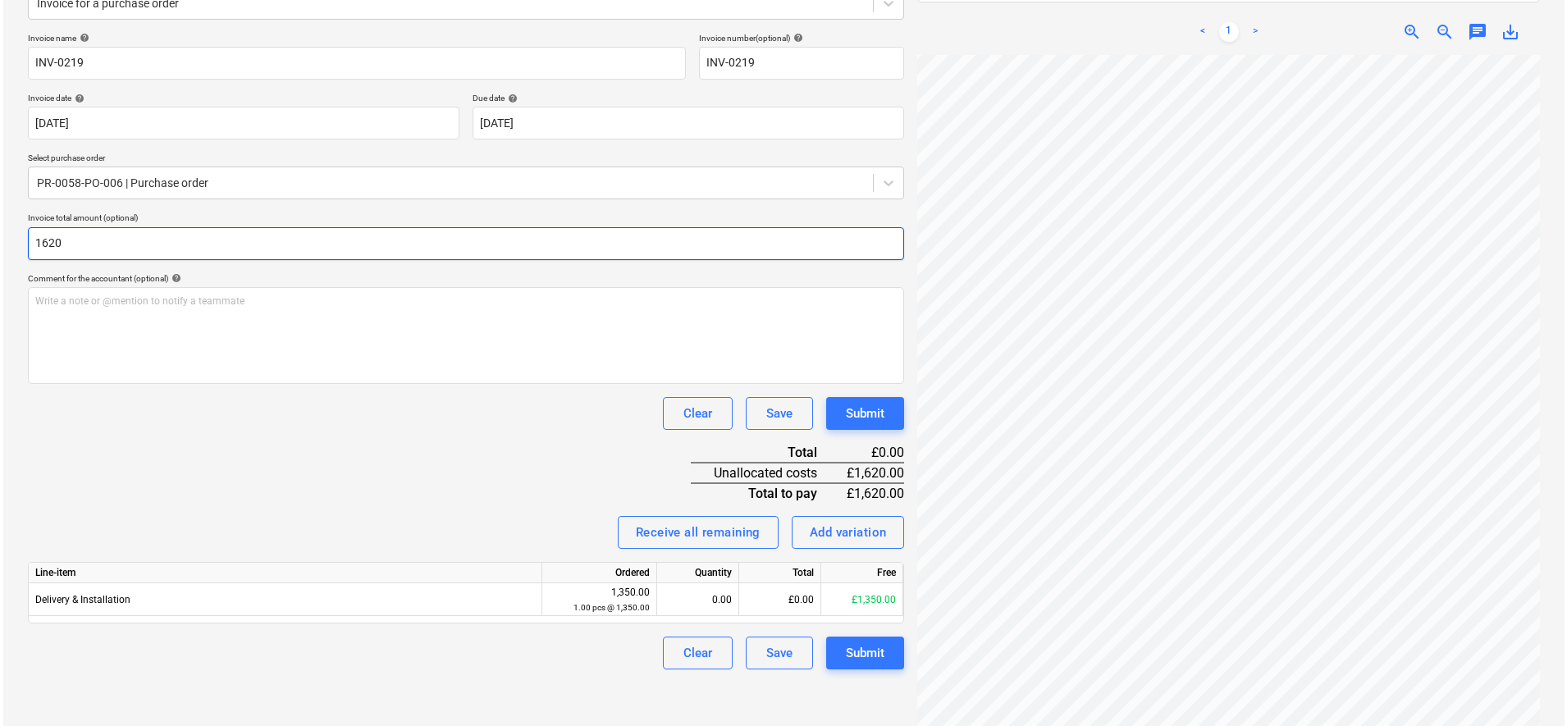
scroll to position [233, 0]
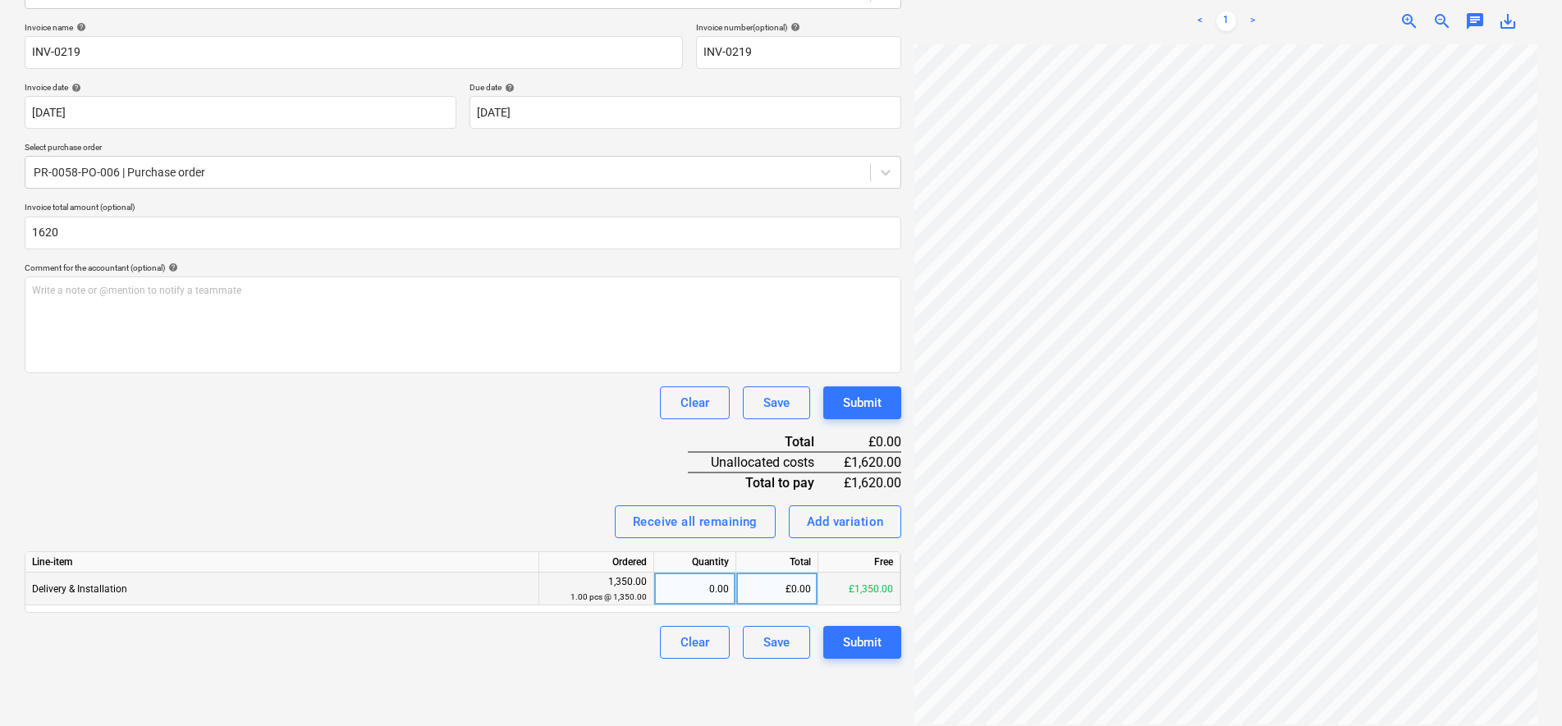
type input "1,620.00"
click at [722, 590] on div "0.00" at bounding box center [695, 589] width 68 height 33
type input "1"
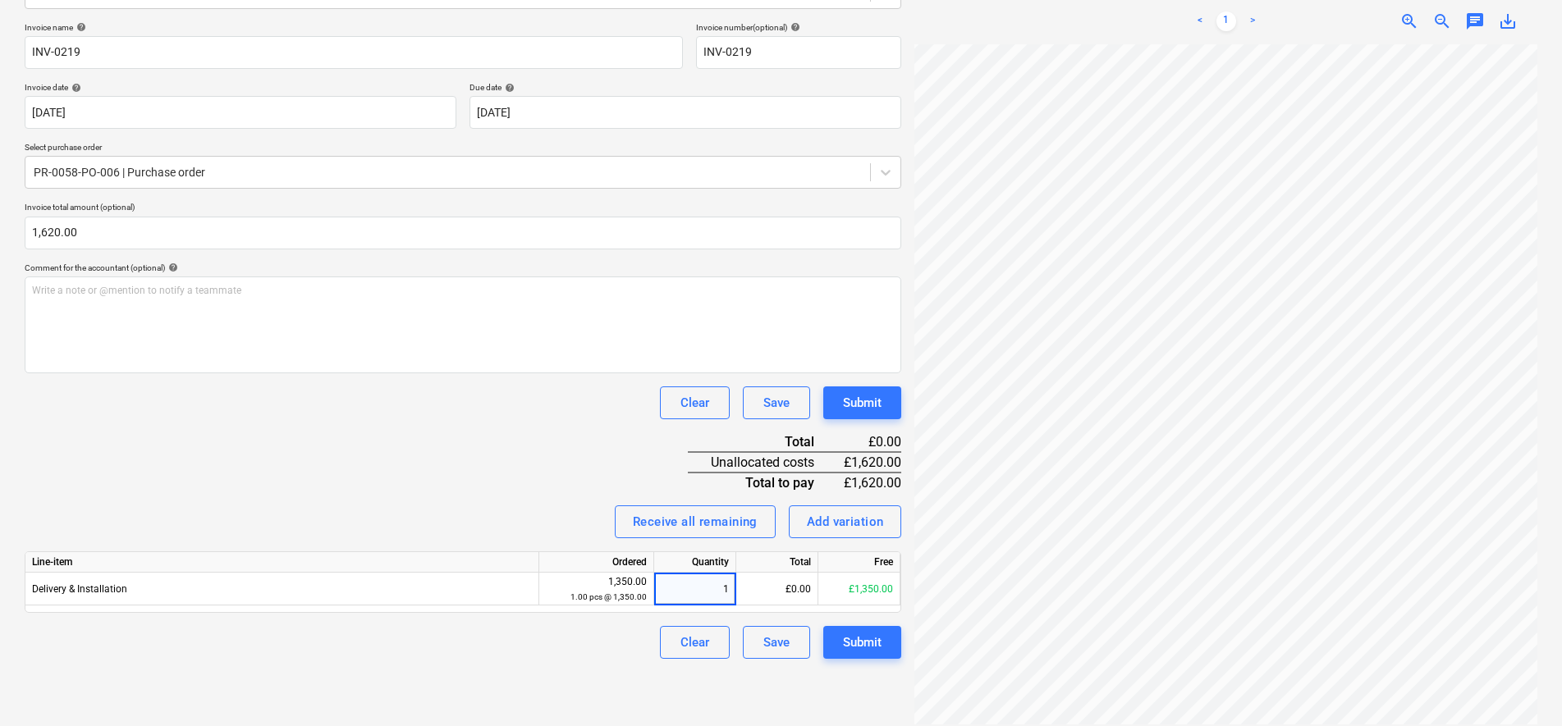
click at [548, 393] on div "Clear Save Submit" at bounding box center [463, 403] width 876 height 33
click at [865, 651] on div "Submit" at bounding box center [862, 642] width 39 height 21
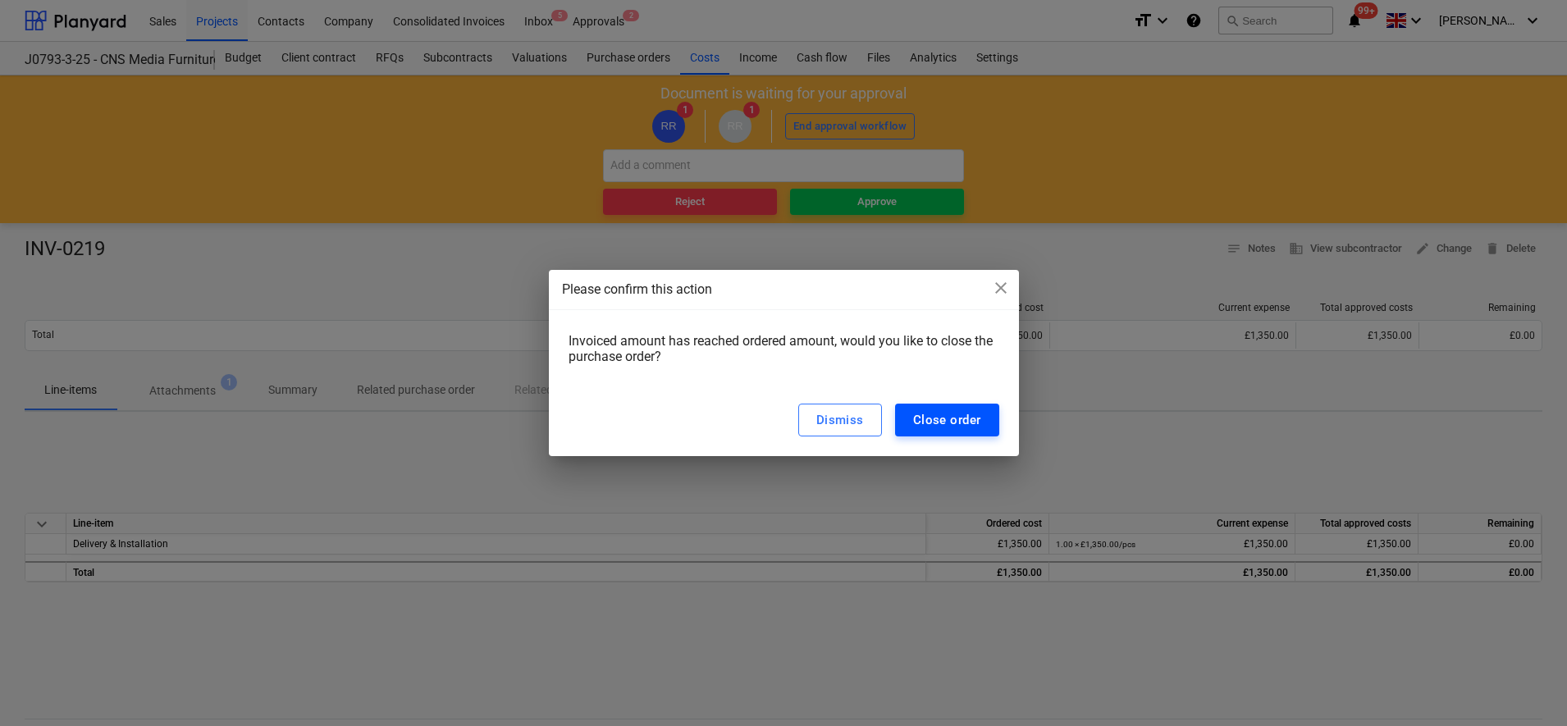
click at [952, 421] on div "Close order" at bounding box center [947, 419] width 68 height 21
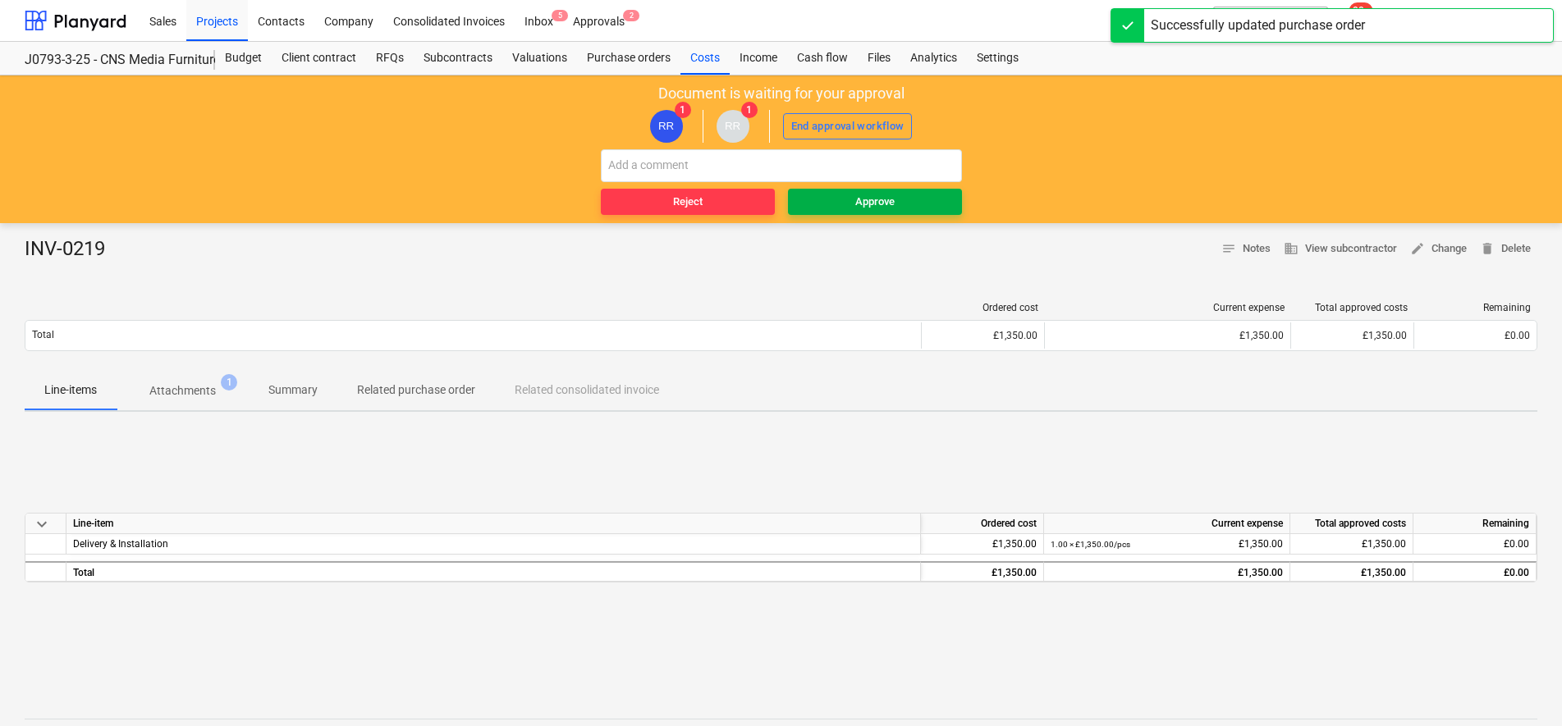
click at [872, 204] on div "Approve" at bounding box center [874, 202] width 39 height 19
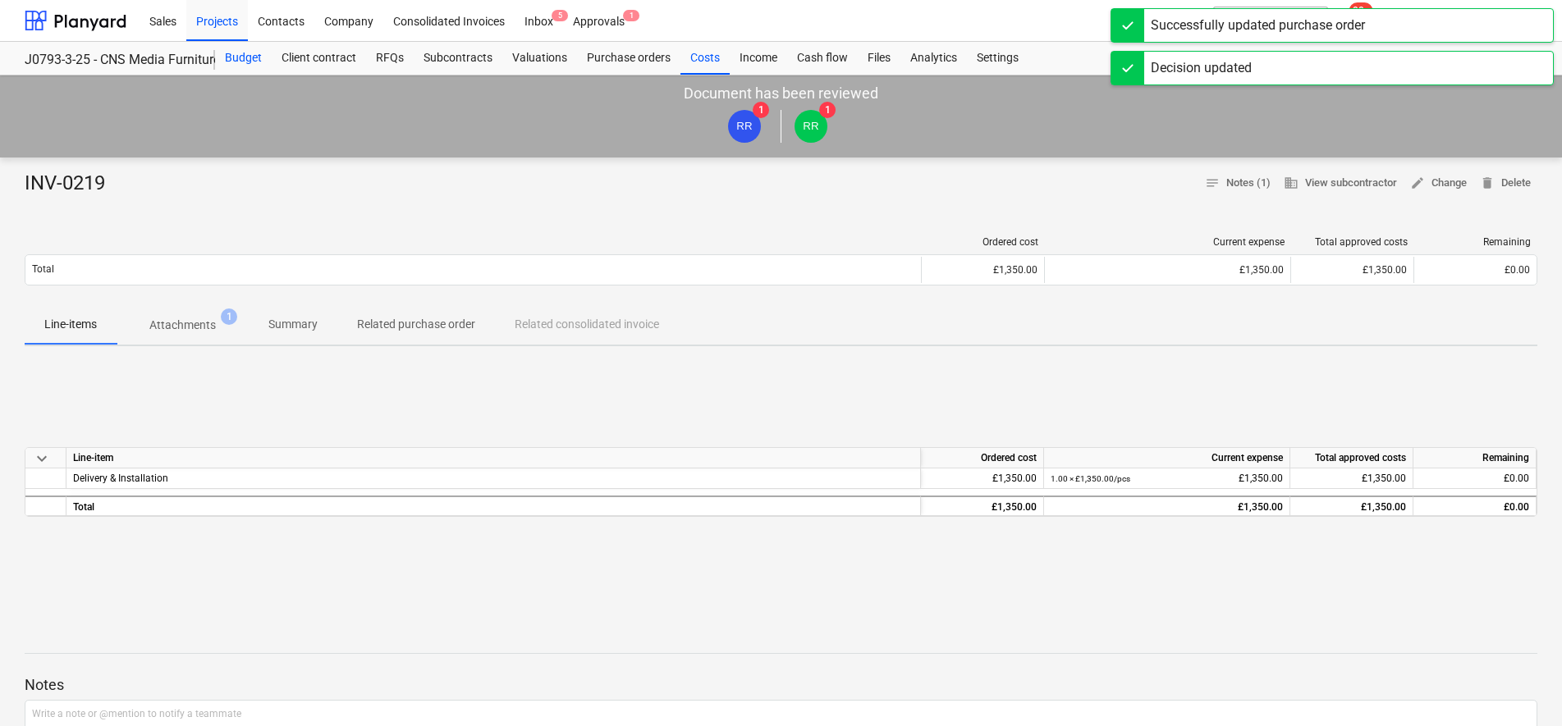
click at [237, 52] on div "Budget" at bounding box center [243, 58] width 57 height 33
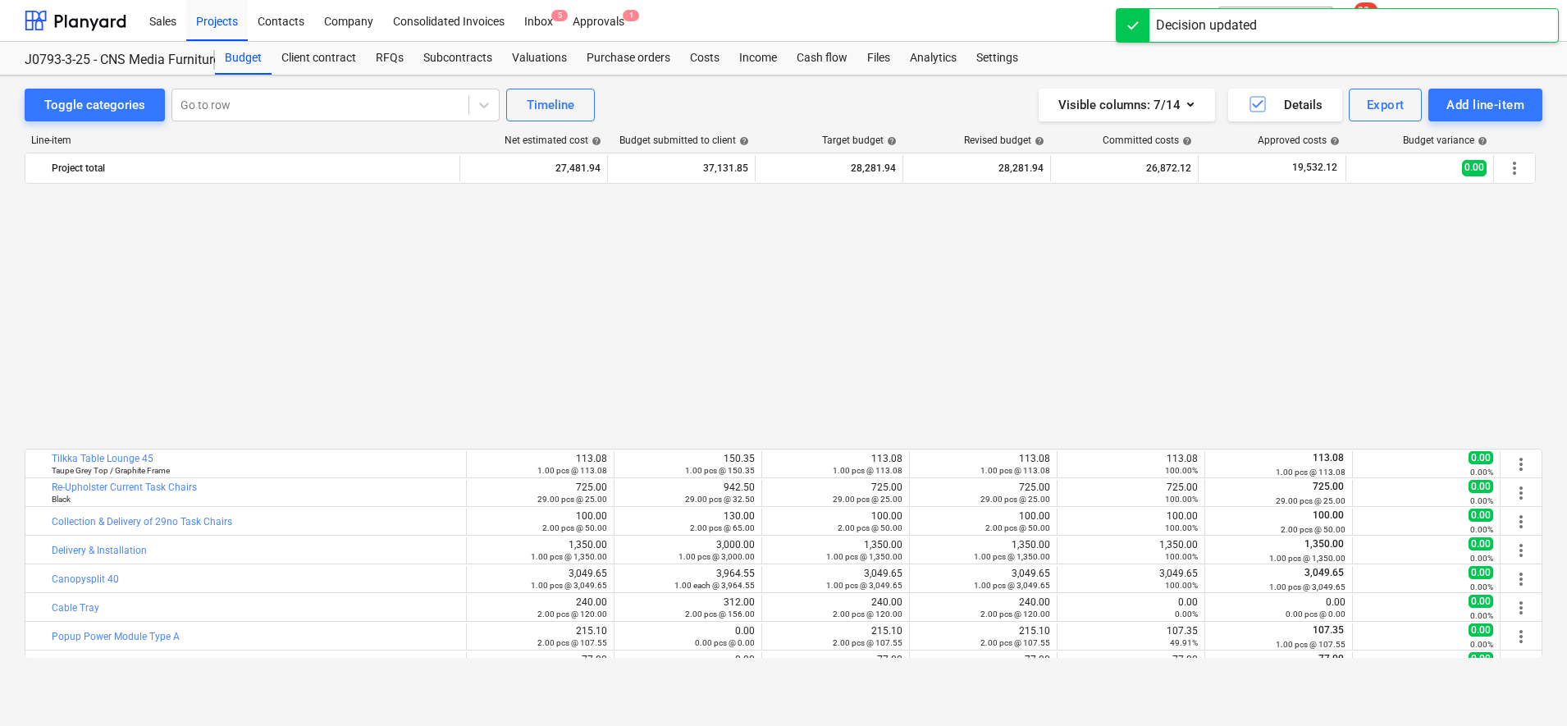
scroll to position [537, 0]
